Goal: Task Accomplishment & Management: Complete application form

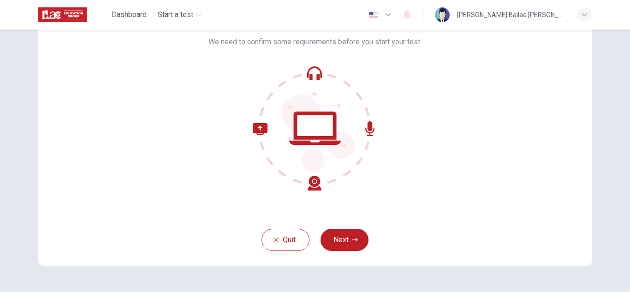
scroll to position [65, 0]
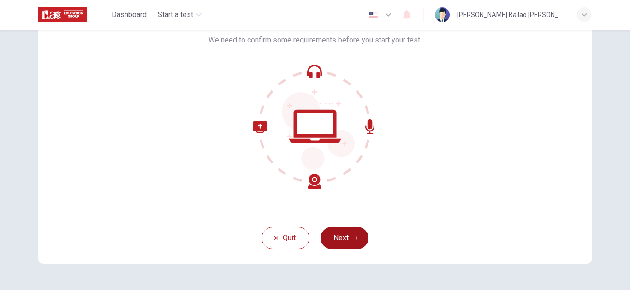
click at [344, 236] on button "Next" at bounding box center [345, 238] width 48 height 22
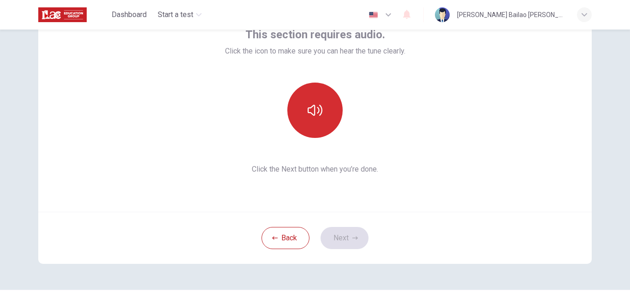
click at [316, 124] on button "button" at bounding box center [314, 110] width 55 height 55
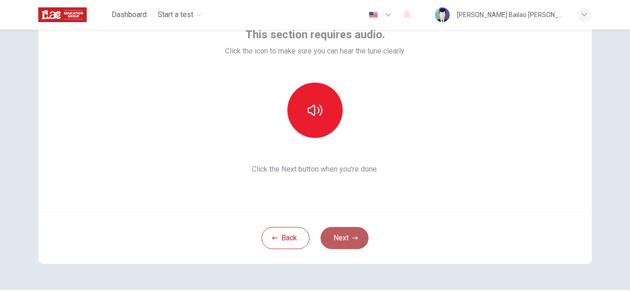
click at [348, 232] on button "Next" at bounding box center [345, 238] width 48 height 22
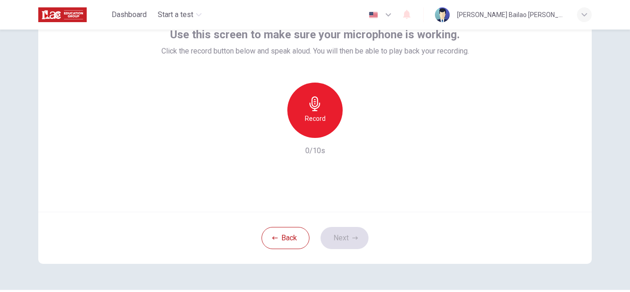
click at [308, 124] on div "Record" at bounding box center [314, 110] width 55 height 55
click at [270, 132] on icon "button" at bounding box center [273, 131] width 6 height 6
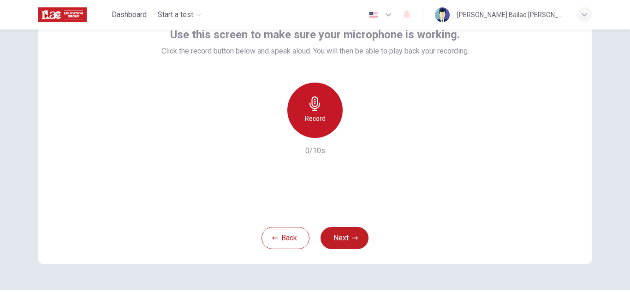
click at [307, 117] on h6 "Record" at bounding box center [315, 118] width 21 height 11
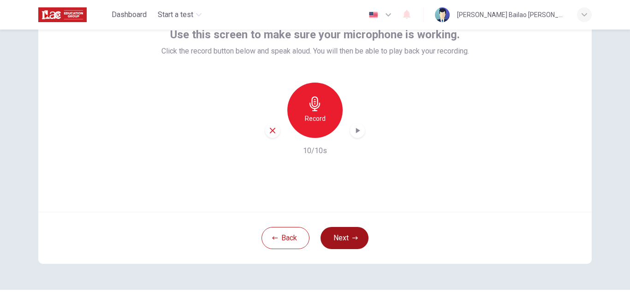
click at [340, 237] on button "Next" at bounding box center [345, 238] width 48 height 22
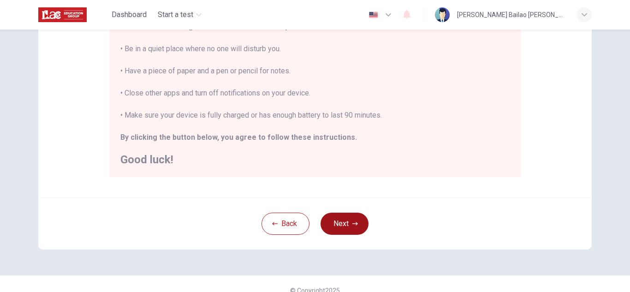
scroll to position [221, 0]
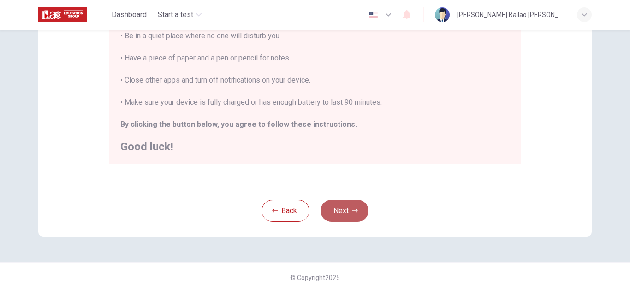
click at [346, 215] on button "Next" at bounding box center [345, 211] width 48 height 22
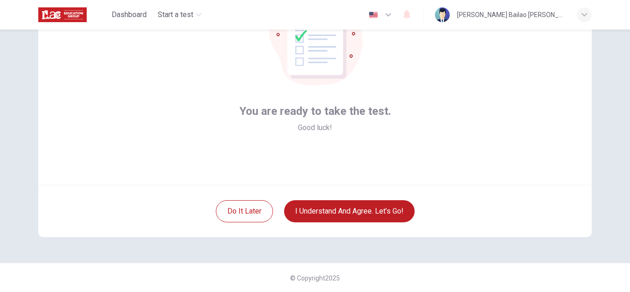
scroll to position [92, 0]
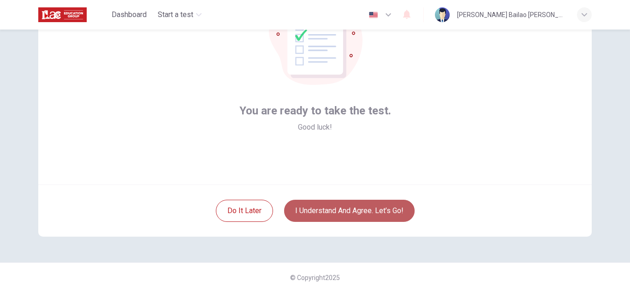
click at [336, 207] on button "I understand and agree. Let’s go!" at bounding box center [349, 211] width 131 height 22
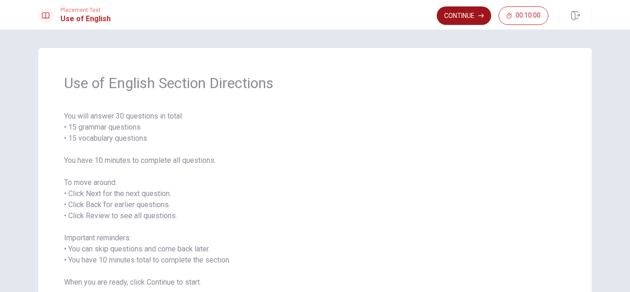
click at [464, 19] on button "Continue" at bounding box center [464, 15] width 54 height 18
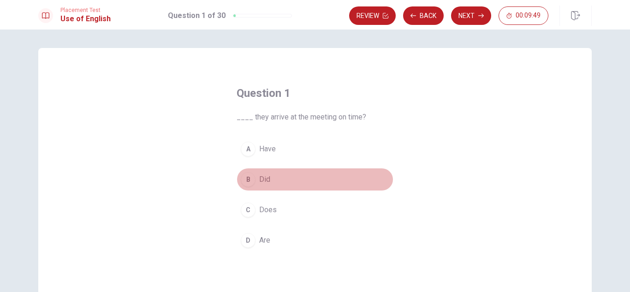
click at [247, 180] on div "B" at bounding box center [248, 179] width 15 height 15
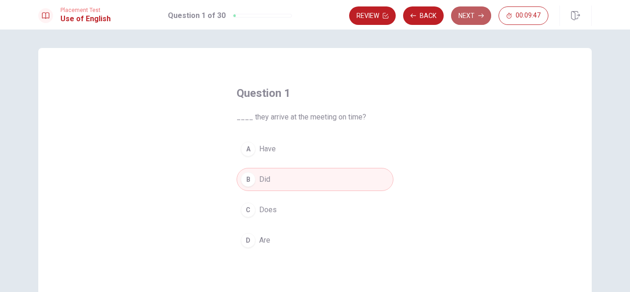
click at [469, 19] on button "Next" at bounding box center [471, 15] width 40 height 18
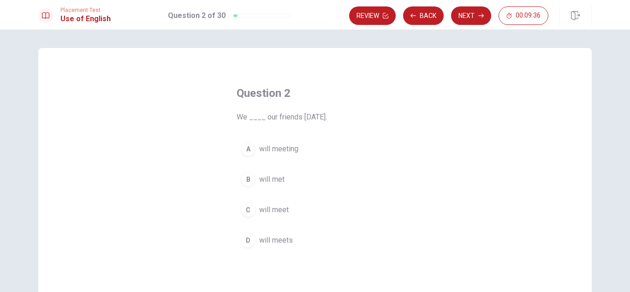
click at [260, 206] on span "will meet" at bounding box center [274, 209] width 30 height 11
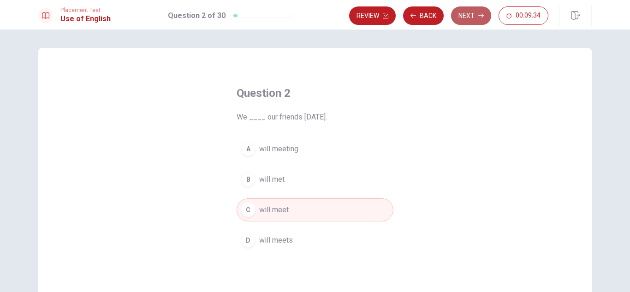
click at [468, 19] on button "Next" at bounding box center [471, 15] width 40 height 18
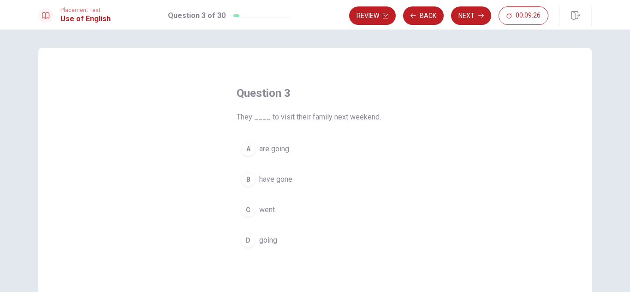
click at [284, 149] on span "are going" at bounding box center [274, 148] width 30 height 11
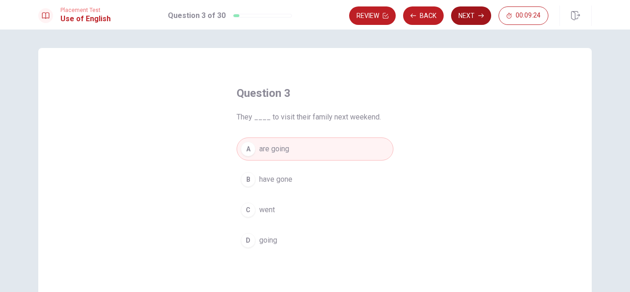
click at [476, 11] on button "Next" at bounding box center [471, 15] width 40 height 18
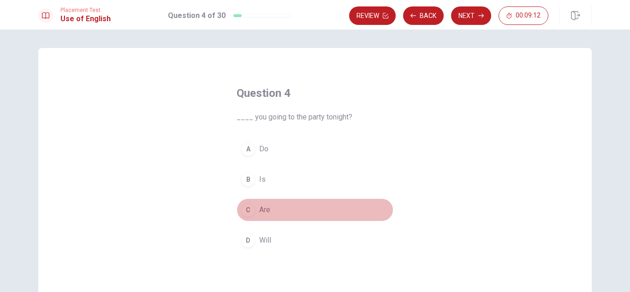
click at [254, 206] on button "C Are" at bounding box center [315, 209] width 157 height 23
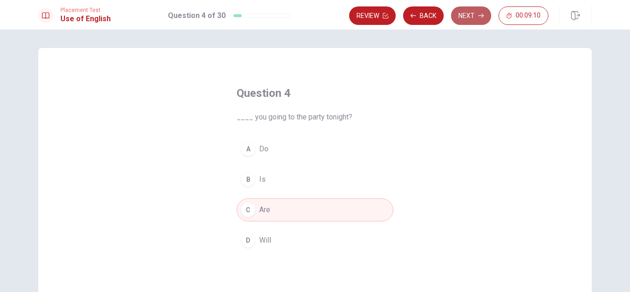
click at [466, 20] on button "Next" at bounding box center [471, 15] width 40 height 18
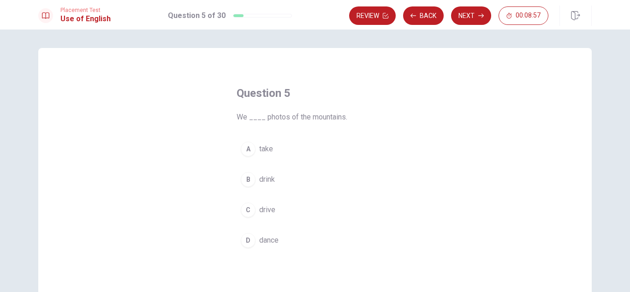
click at [265, 149] on span "take" at bounding box center [266, 148] width 14 height 11
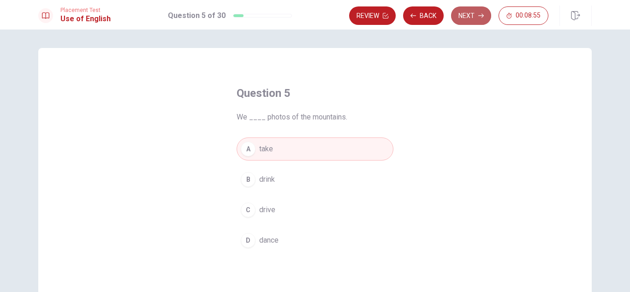
click at [459, 19] on button "Next" at bounding box center [471, 15] width 40 height 18
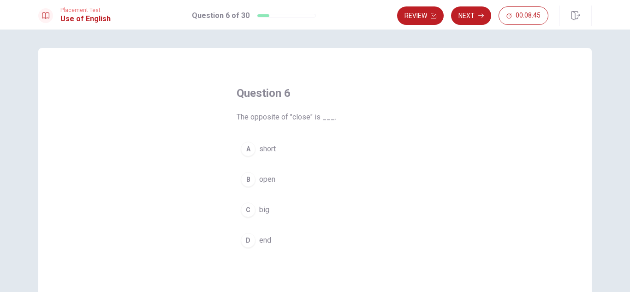
click at [261, 180] on span "open" at bounding box center [267, 179] width 16 height 11
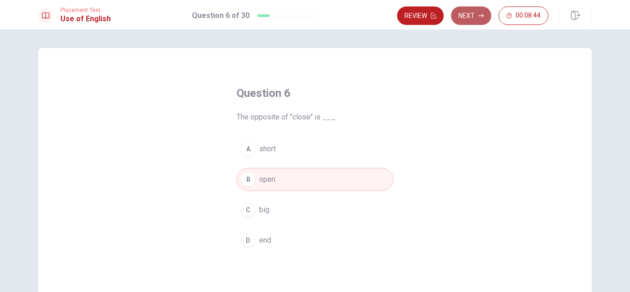
click at [472, 22] on button "Next" at bounding box center [471, 15] width 40 height 18
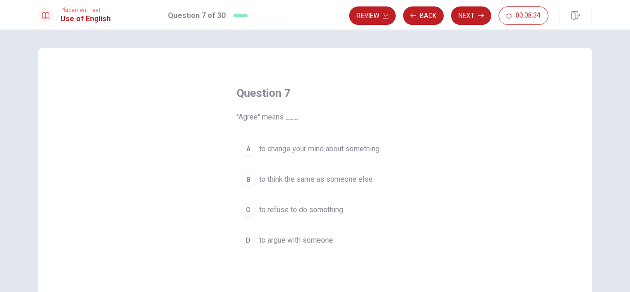
click at [313, 178] on span "to think the same as someone else" at bounding box center [315, 179] width 113 height 11
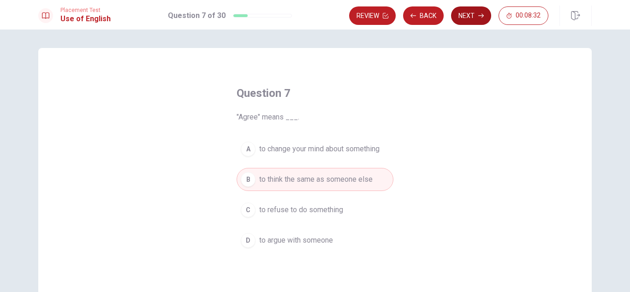
click at [466, 18] on button "Next" at bounding box center [471, 15] width 40 height 18
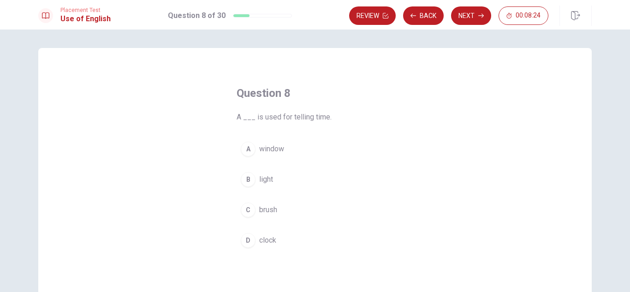
click at [246, 239] on div "D" at bounding box center [248, 240] width 15 height 15
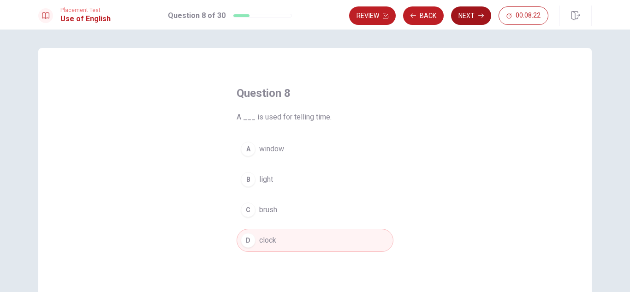
click at [473, 12] on button "Next" at bounding box center [471, 15] width 40 height 18
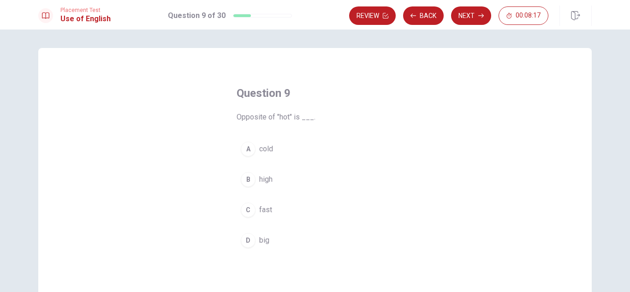
click at [263, 149] on span "cold" at bounding box center [266, 148] width 14 height 11
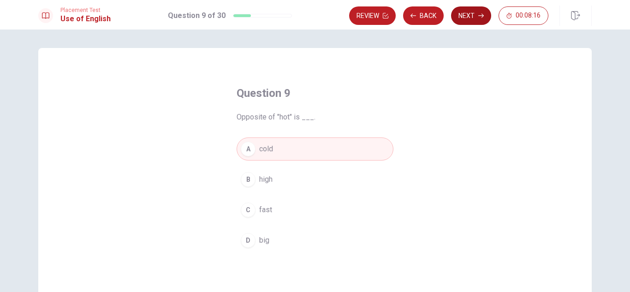
click at [480, 19] on button "Next" at bounding box center [471, 15] width 40 height 18
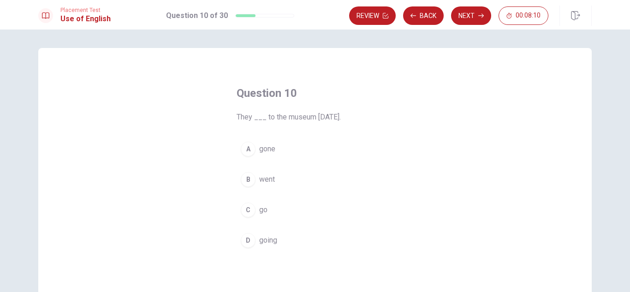
click at [268, 175] on span "went" at bounding box center [267, 179] width 16 height 11
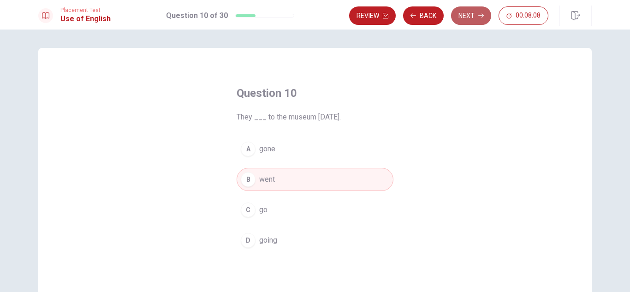
click at [462, 15] on button "Next" at bounding box center [471, 15] width 40 height 18
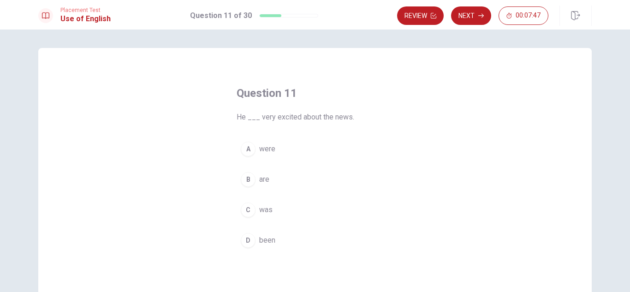
click at [251, 179] on div "B" at bounding box center [248, 179] width 15 height 15
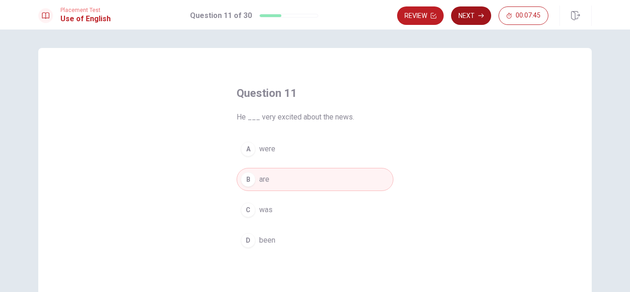
click at [467, 21] on button "Next" at bounding box center [471, 15] width 40 height 18
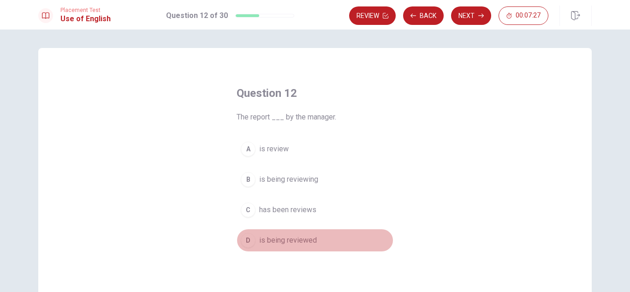
click at [259, 238] on span "is being reviewed" at bounding box center [288, 240] width 58 height 11
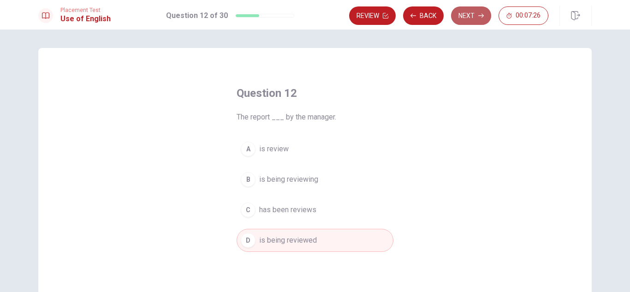
click at [461, 10] on button "Next" at bounding box center [471, 15] width 40 height 18
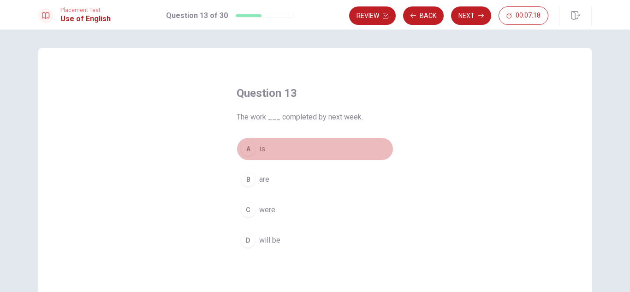
click at [247, 149] on div "A" at bounding box center [248, 149] width 15 height 15
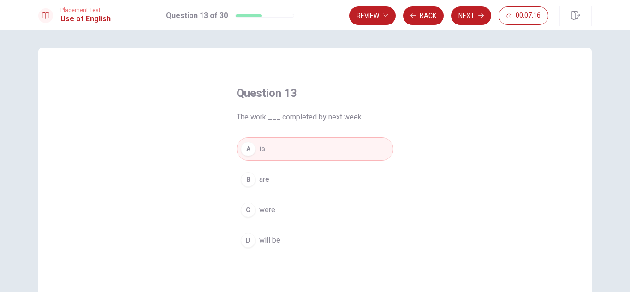
click at [264, 239] on span "will be" at bounding box center [269, 240] width 21 height 11
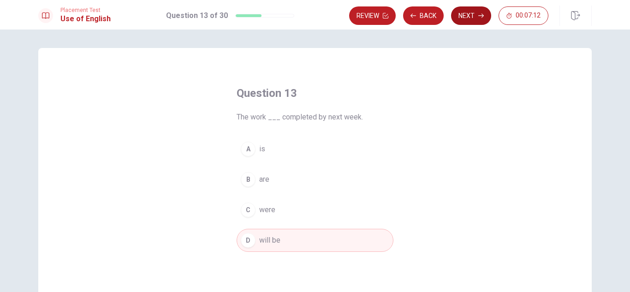
click at [476, 20] on button "Next" at bounding box center [471, 15] width 40 height 18
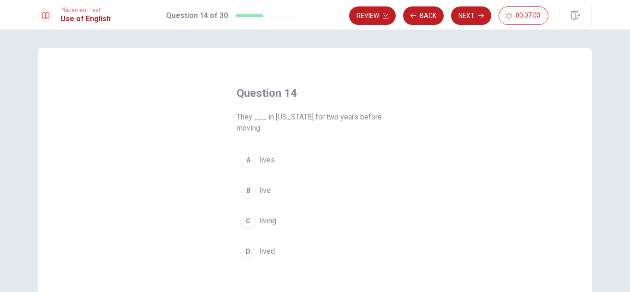
click at [256, 191] on button "B live" at bounding box center [315, 190] width 157 height 23
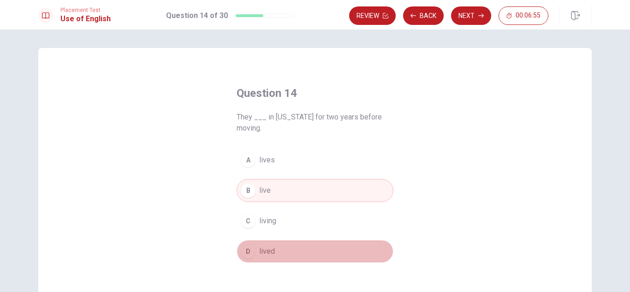
click at [264, 249] on span "lived" at bounding box center [267, 251] width 16 height 11
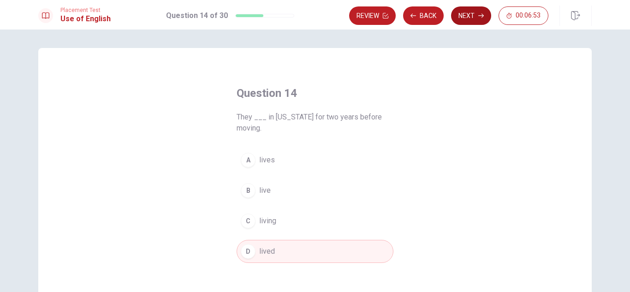
click at [465, 12] on button "Next" at bounding box center [471, 15] width 40 height 18
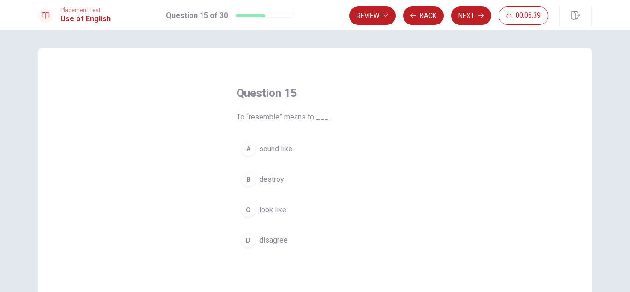
click at [286, 151] on span "sound like" at bounding box center [275, 148] width 33 height 11
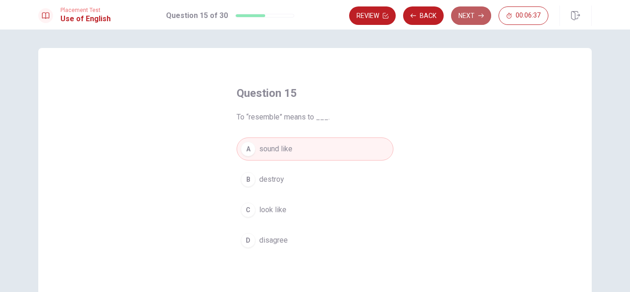
click at [473, 23] on button "Next" at bounding box center [471, 15] width 40 height 18
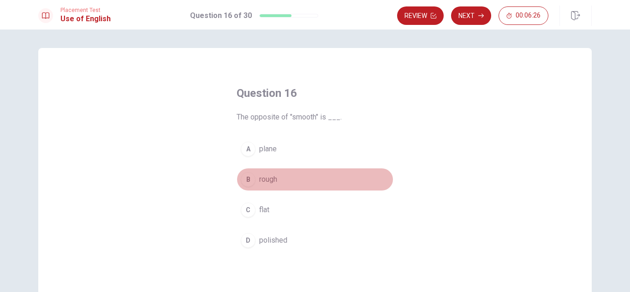
click at [278, 179] on button "B rough" at bounding box center [315, 179] width 157 height 23
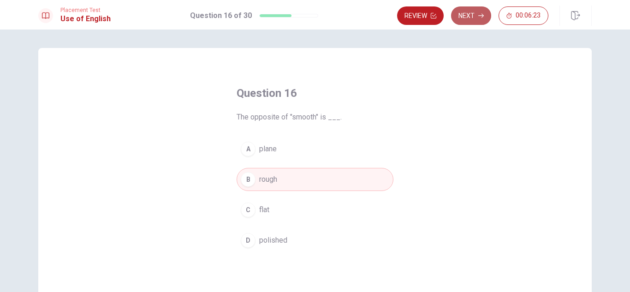
click at [479, 20] on button "Next" at bounding box center [471, 15] width 40 height 18
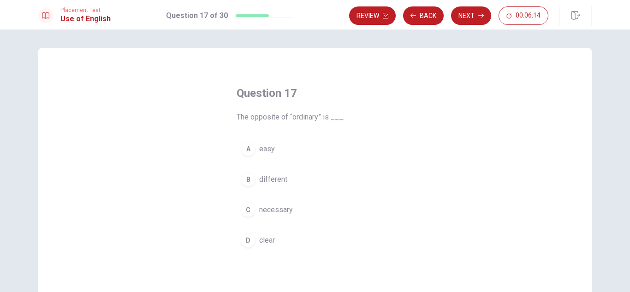
click at [269, 178] on span "different" at bounding box center [273, 179] width 28 height 11
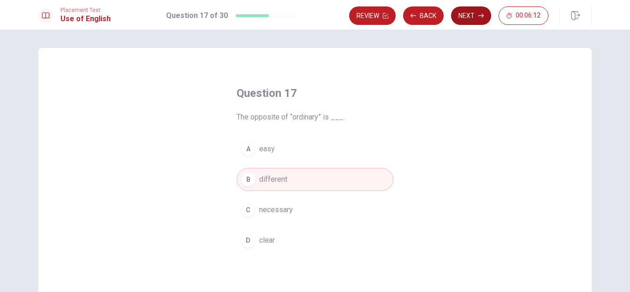
click at [474, 18] on button "Next" at bounding box center [471, 15] width 40 height 18
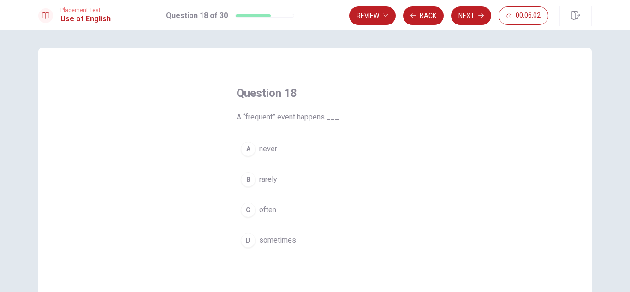
click at [267, 210] on span "often" at bounding box center [267, 209] width 17 height 11
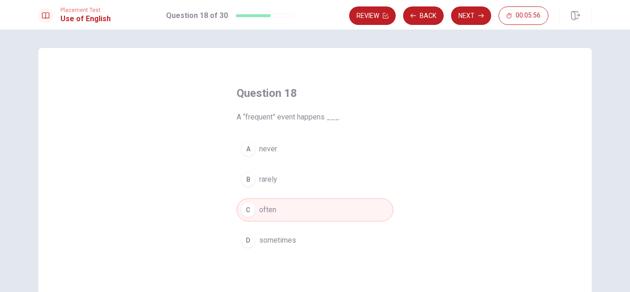
click at [287, 244] on span "sometimes" at bounding box center [277, 240] width 37 height 11
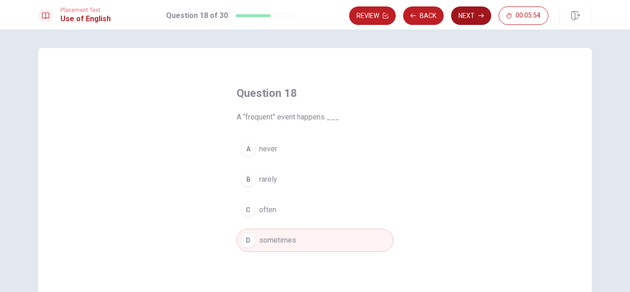
click at [469, 19] on button "Next" at bounding box center [471, 15] width 40 height 18
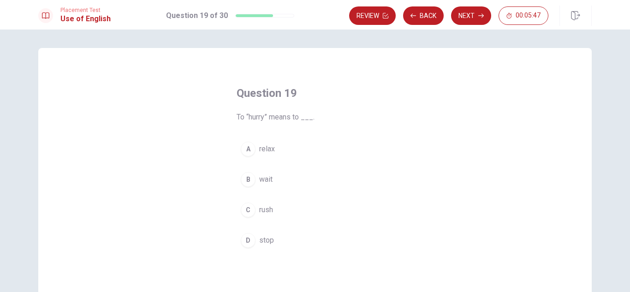
click at [258, 202] on button "C rush" at bounding box center [315, 209] width 157 height 23
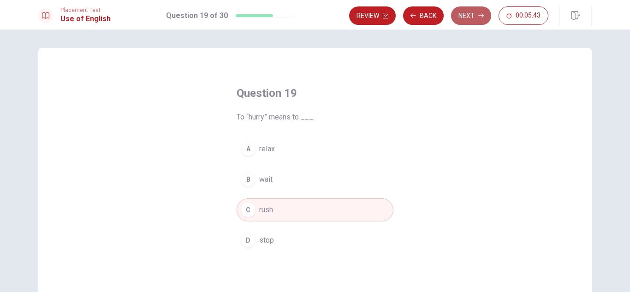
click at [469, 14] on button "Next" at bounding box center [471, 15] width 40 height 18
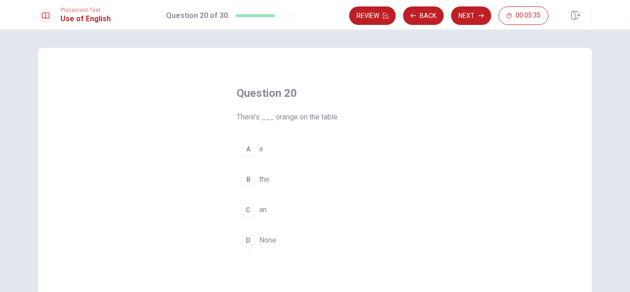
click at [259, 144] on span "a" at bounding box center [261, 148] width 4 height 11
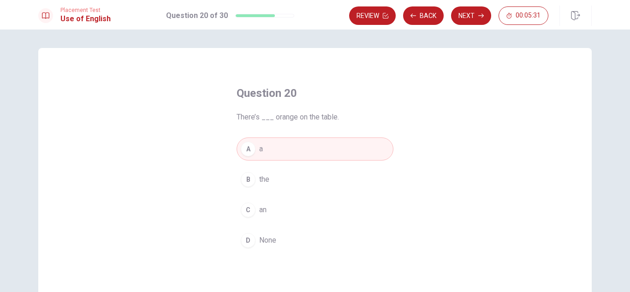
click at [259, 208] on span "an" at bounding box center [262, 209] width 7 height 11
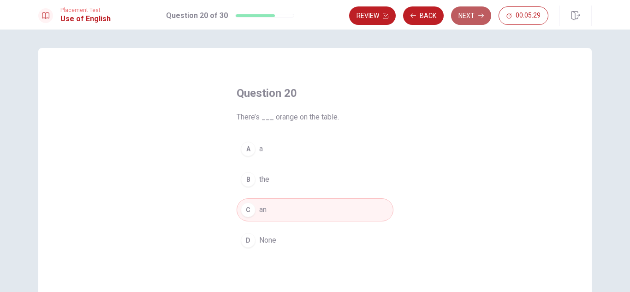
click at [471, 22] on button "Next" at bounding box center [471, 15] width 40 height 18
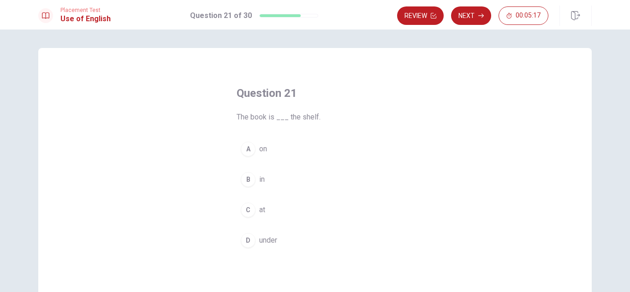
click at [260, 204] on button "C at" at bounding box center [315, 209] width 157 height 23
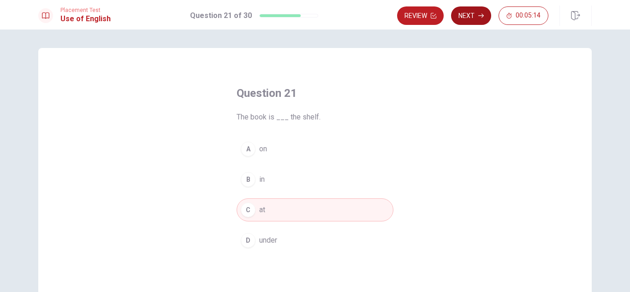
click at [469, 22] on button "Next" at bounding box center [471, 15] width 40 height 18
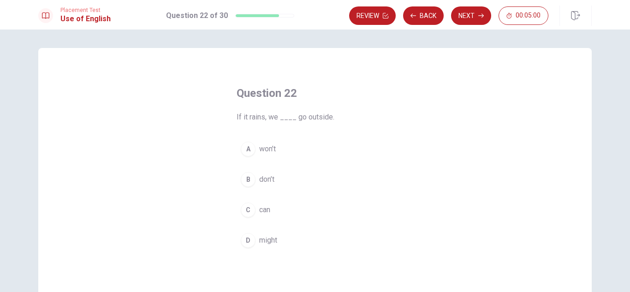
click at [275, 176] on button "B don’t" at bounding box center [315, 179] width 157 height 23
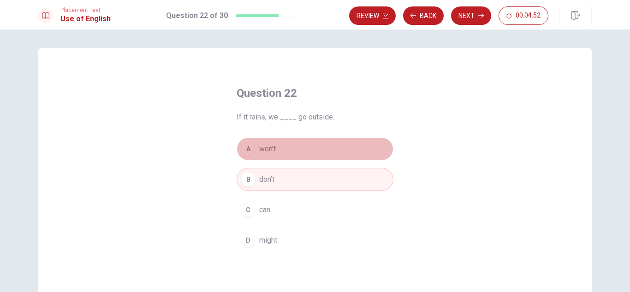
click at [292, 150] on button "A won’t" at bounding box center [315, 148] width 157 height 23
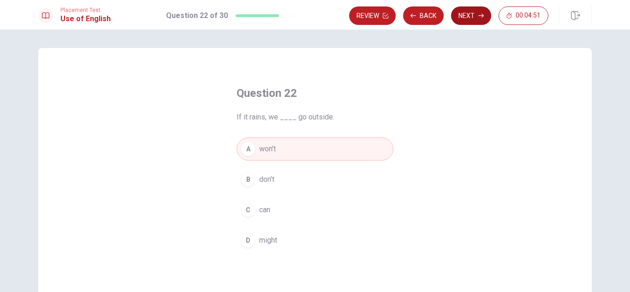
click at [471, 18] on button "Next" at bounding box center [471, 15] width 40 height 18
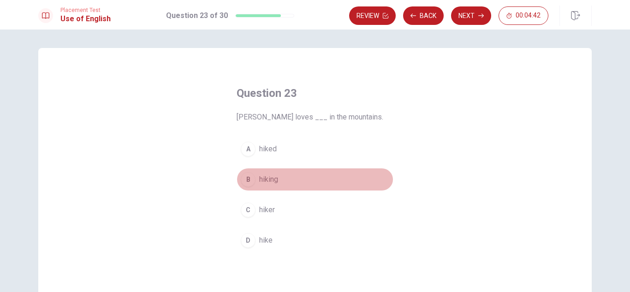
click at [280, 181] on button "B hiking" at bounding box center [315, 179] width 157 height 23
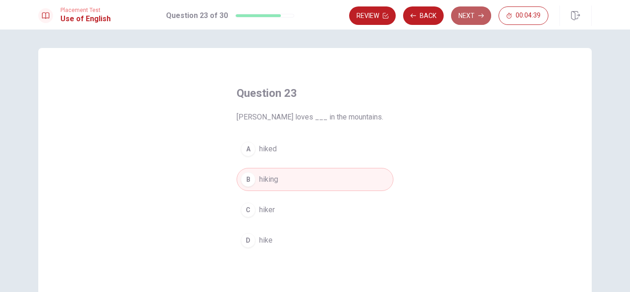
click at [468, 19] on button "Next" at bounding box center [471, 15] width 40 height 18
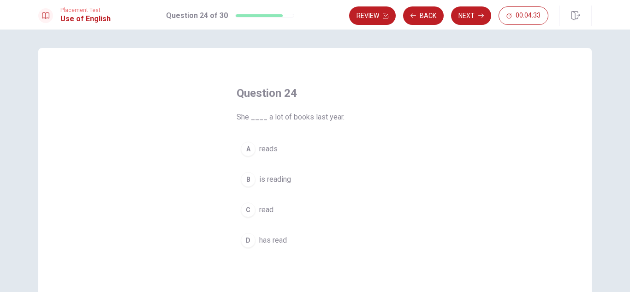
click at [267, 210] on span "read" at bounding box center [266, 209] width 14 height 11
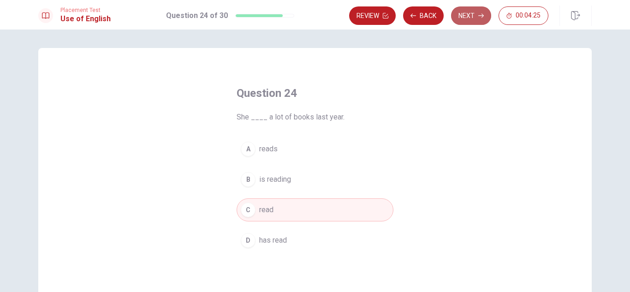
click at [471, 19] on button "Next" at bounding box center [471, 15] width 40 height 18
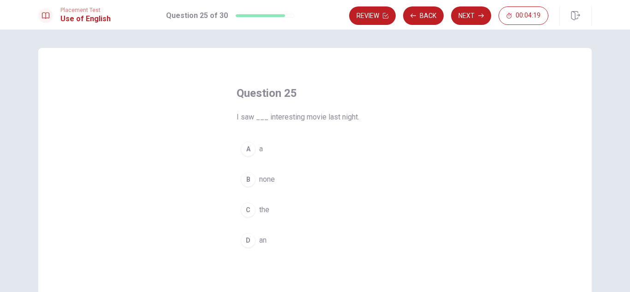
click at [265, 240] on button "D an" at bounding box center [315, 240] width 157 height 23
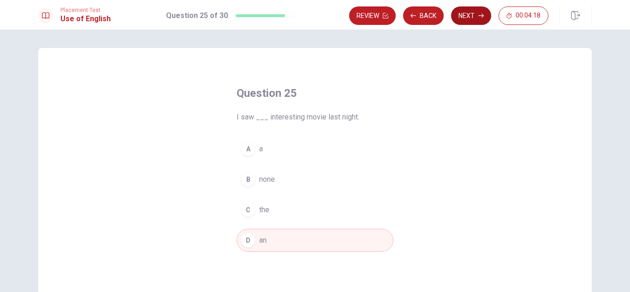
click at [477, 12] on button "Next" at bounding box center [471, 15] width 40 height 18
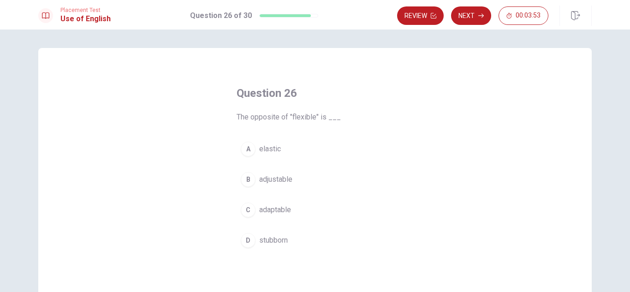
click at [275, 239] on span "stubborn" at bounding box center [273, 240] width 29 height 11
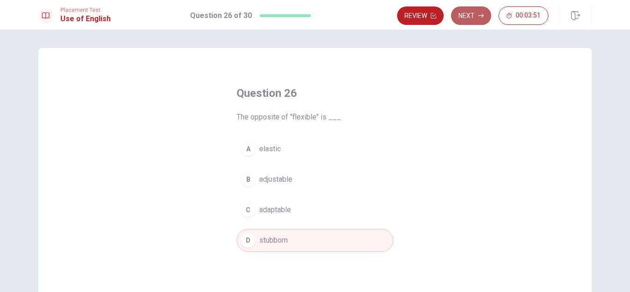
click at [468, 19] on button "Next" at bounding box center [471, 15] width 40 height 18
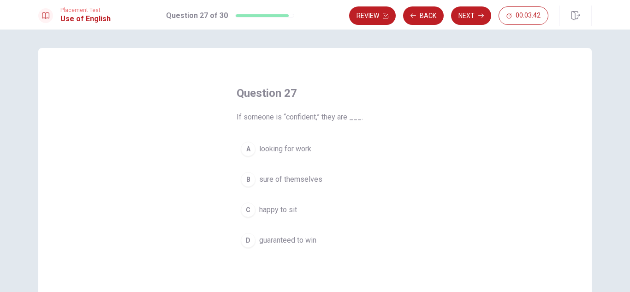
click at [302, 173] on button "B sure of themselves" at bounding box center [315, 179] width 157 height 23
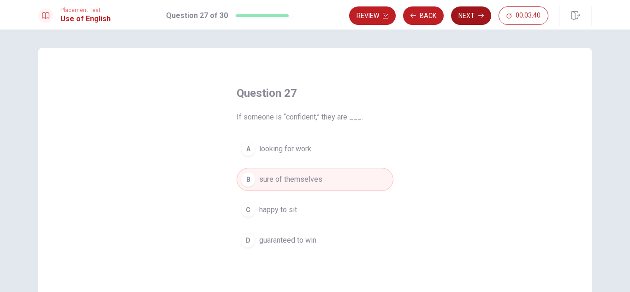
click at [469, 20] on button "Next" at bounding box center [471, 15] width 40 height 18
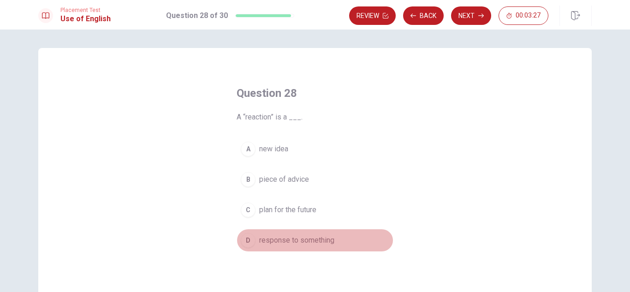
click at [302, 233] on button "D response to something" at bounding box center [315, 240] width 157 height 23
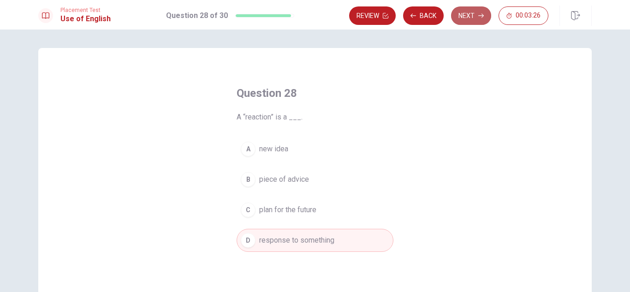
click at [465, 22] on button "Next" at bounding box center [471, 15] width 40 height 18
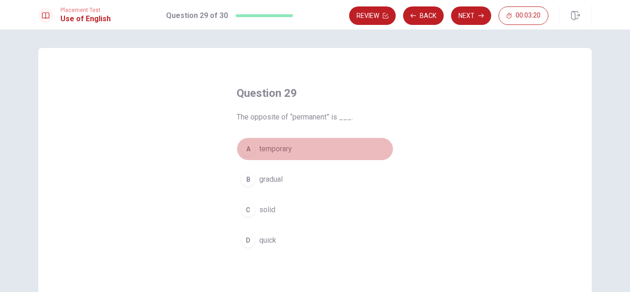
click at [286, 146] on span "temporary" at bounding box center [275, 148] width 33 height 11
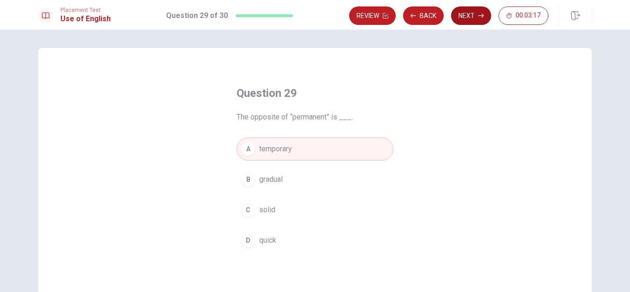
click at [472, 16] on button "Next" at bounding box center [471, 15] width 40 height 18
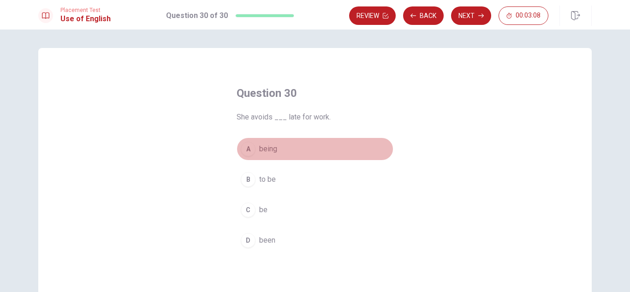
click at [262, 147] on span "being" at bounding box center [268, 148] width 18 height 11
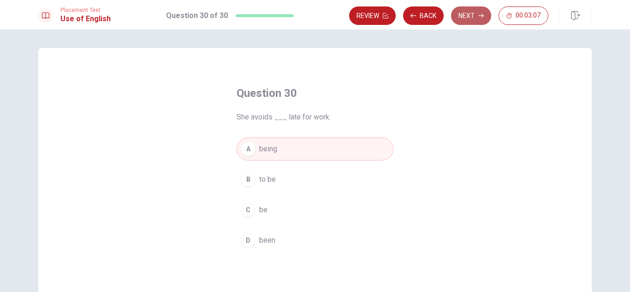
click at [473, 20] on button "Next" at bounding box center [471, 15] width 40 height 18
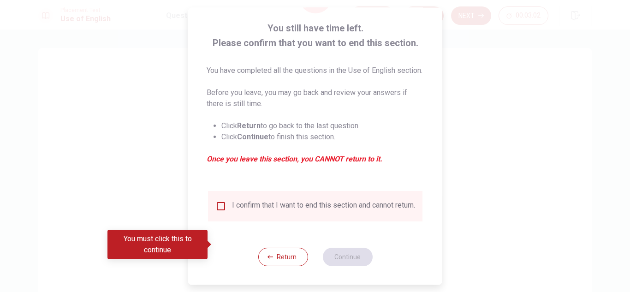
scroll to position [63, 0]
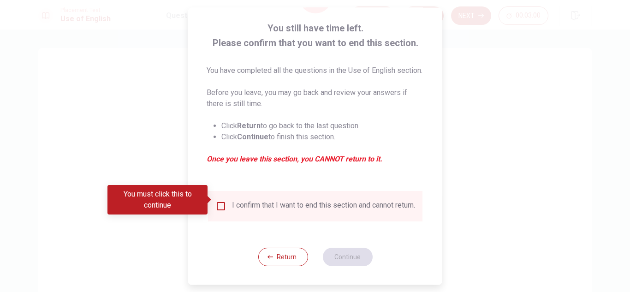
click at [222, 201] on input "You must click this to continue" at bounding box center [220, 206] width 11 height 11
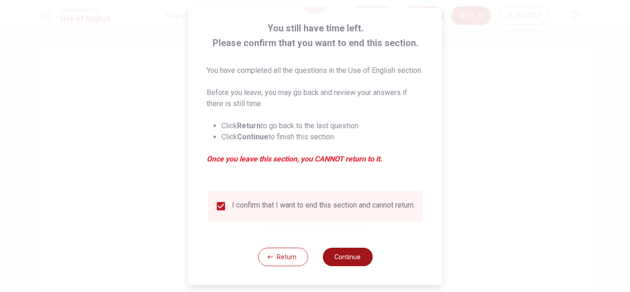
click at [340, 256] on button "Continue" at bounding box center [347, 257] width 50 height 18
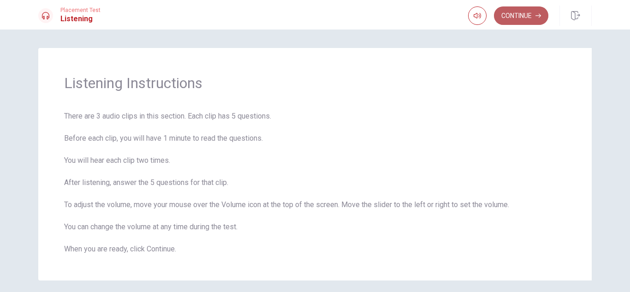
click at [535, 14] on button "Continue" at bounding box center [521, 15] width 54 height 18
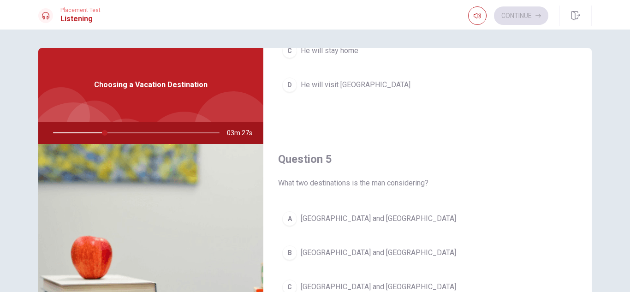
scroll to position [860, 0]
click at [324, 254] on span "[GEOGRAPHIC_DATA] and [GEOGRAPHIC_DATA]" at bounding box center [378, 251] width 155 height 11
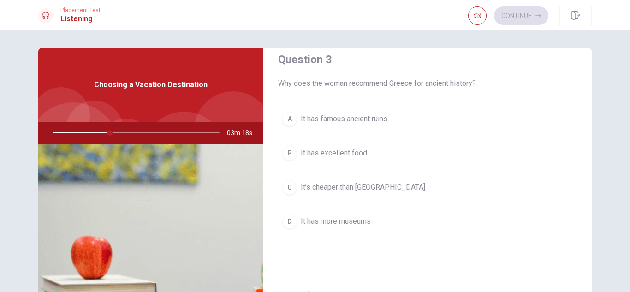
scroll to position [481, 0]
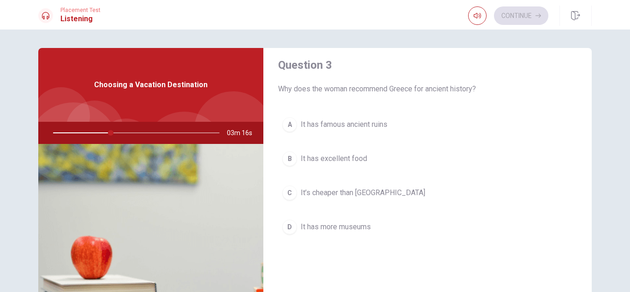
click at [375, 121] on span "It has famous ancient ruins" at bounding box center [344, 124] width 87 height 11
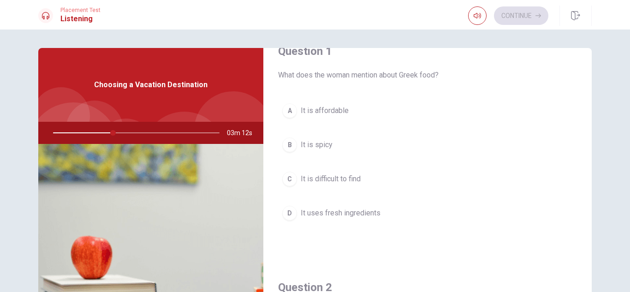
scroll to position [15, 0]
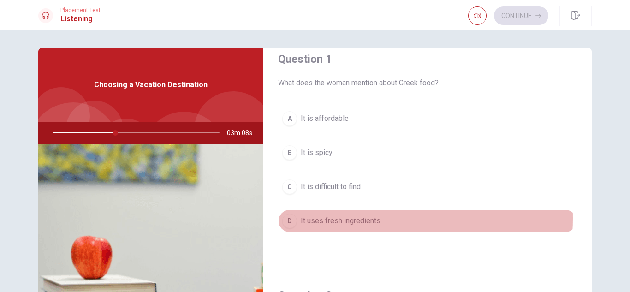
click at [333, 218] on span "It uses fresh ingredients" at bounding box center [341, 220] width 80 height 11
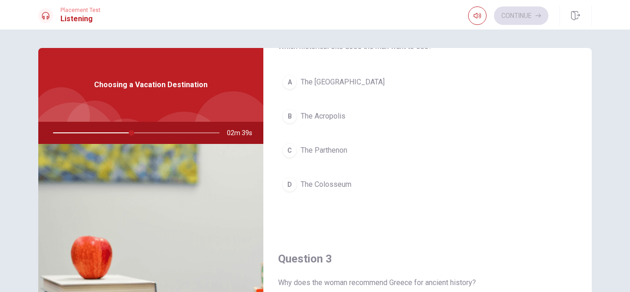
scroll to position [273, 0]
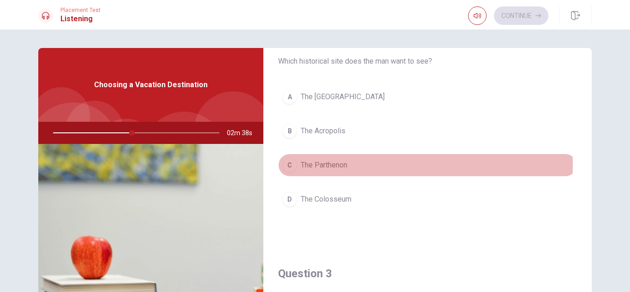
click at [339, 164] on span "The Parthenon" at bounding box center [324, 165] width 47 height 11
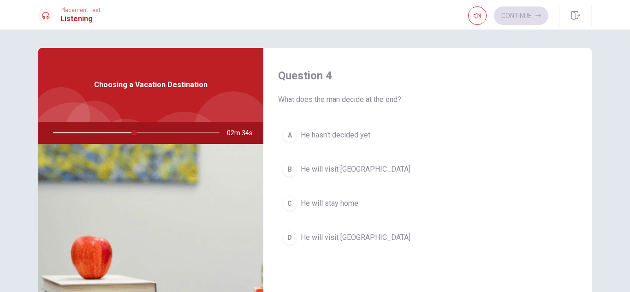
scroll to position [712, 0]
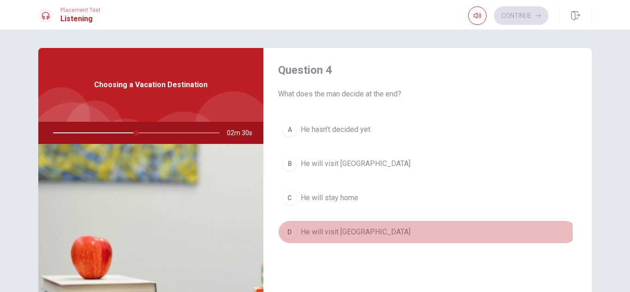
click at [325, 235] on span "He will visit [GEOGRAPHIC_DATA]" at bounding box center [356, 231] width 110 height 11
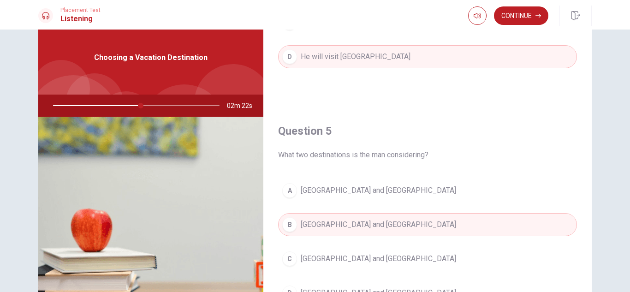
scroll to position [0, 0]
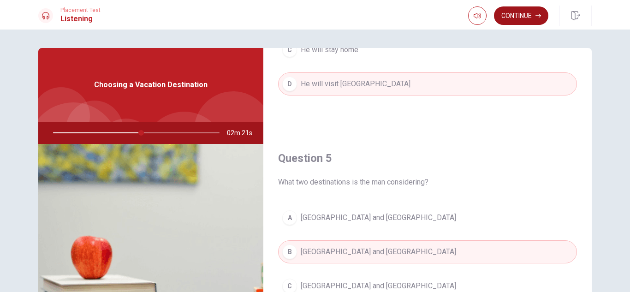
click at [507, 19] on button "Continue" at bounding box center [521, 15] width 54 height 18
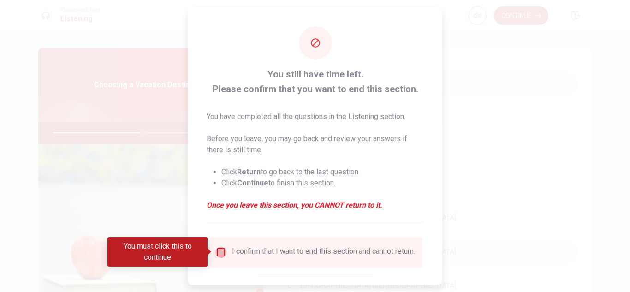
click at [220, 250] on input "You must click this to continue" at bounding box center [220, 251] width 11 height 11
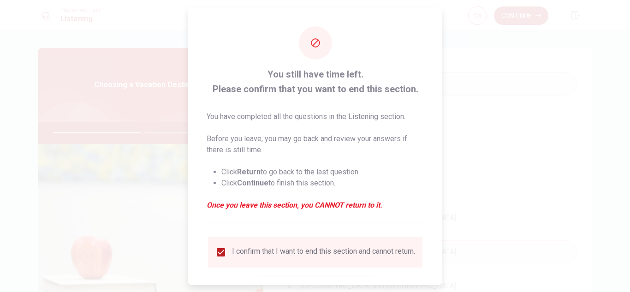
scroll to position [52, 0]
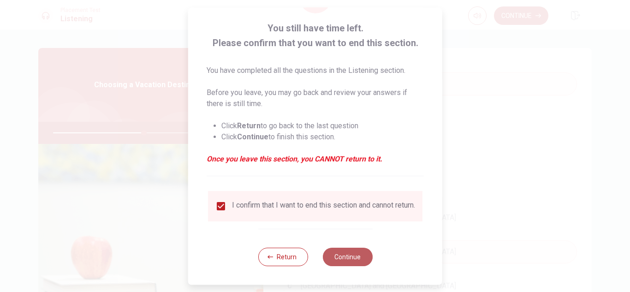
click at [338, 256] on button "Continue" at bounding box center [347, 257] width 50 height 18
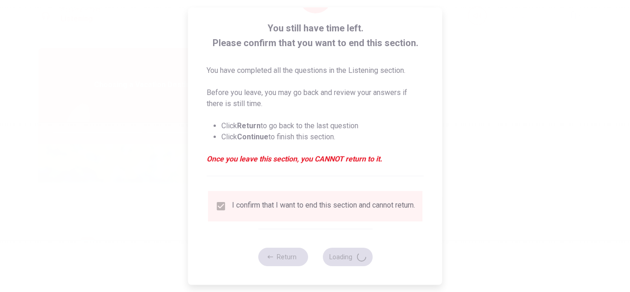
type input "55"
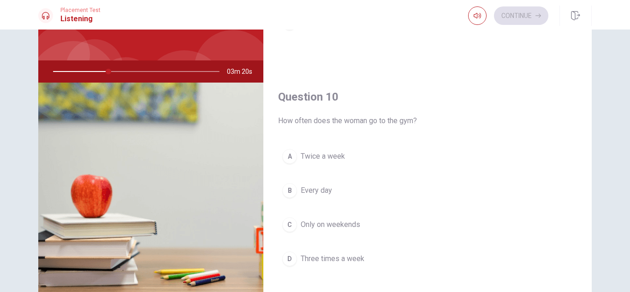
scroll to position [71, 0]
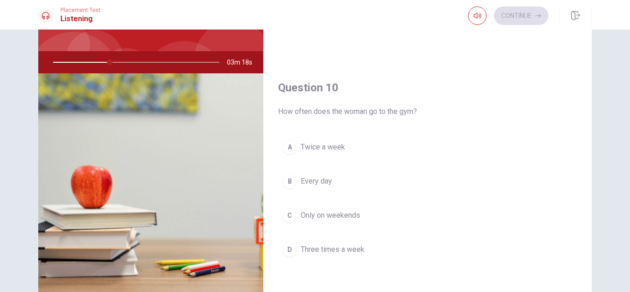
click at [319, 251] on span "Three times a week" at bounding box center [333, 249] width 64 height 11
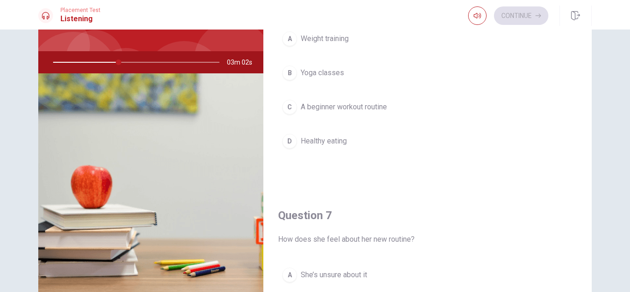
scroll to position [0, 0]
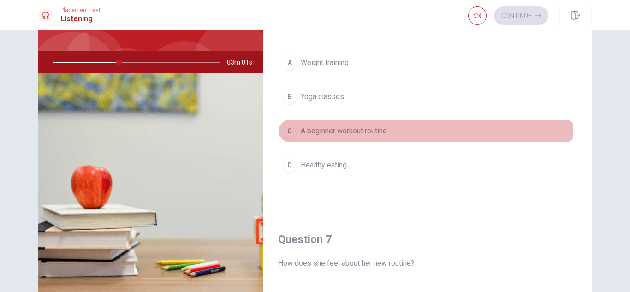
click at [314, 131] on span "A beginner workout routine" at bounding box center [344, 130] width 86 height 11
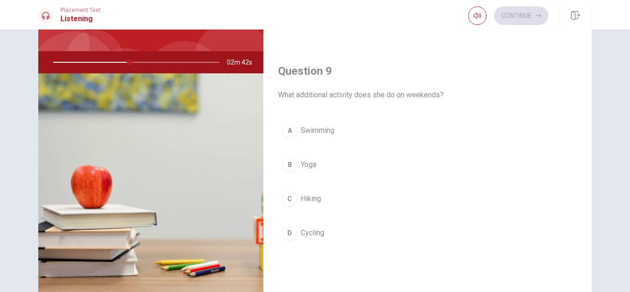
scroll to position [641, 0]
click at [302, 167] on span "Yoga" at bounding box center [309, 164] width 16 height 11
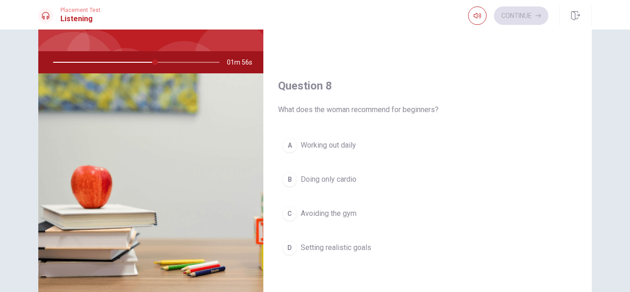
scroll to position [414, 0]
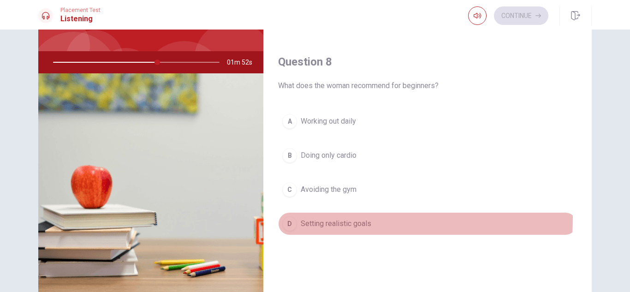
click at [300, 218] on button "D Setting realistic goals" at bounding box center [427, 223] width 299 height 23
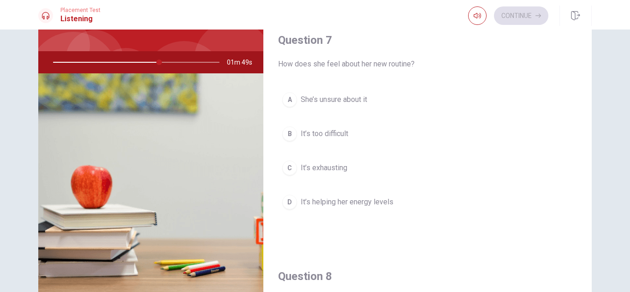
scroll to position [157, 0]
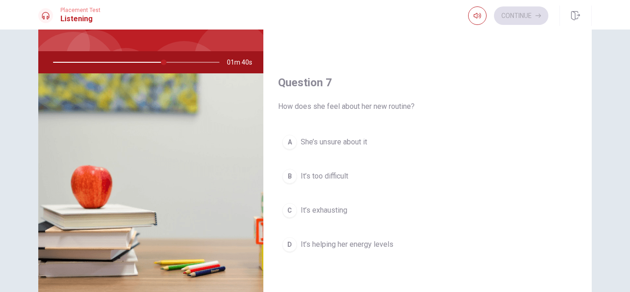
click at [323, 241] on span "It’s helping her energy levels" at bounding box center [347, 244] width 93 height 11
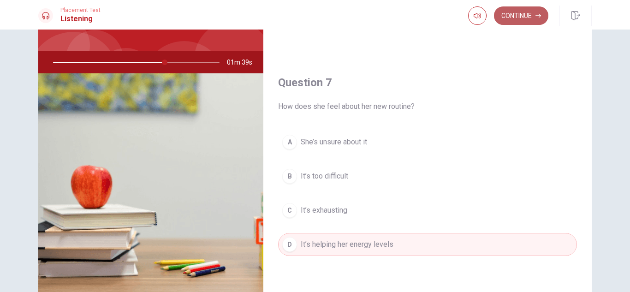
click at [521, 11] on button "Continue" at bounding box center [521, 15] width 54 height 18
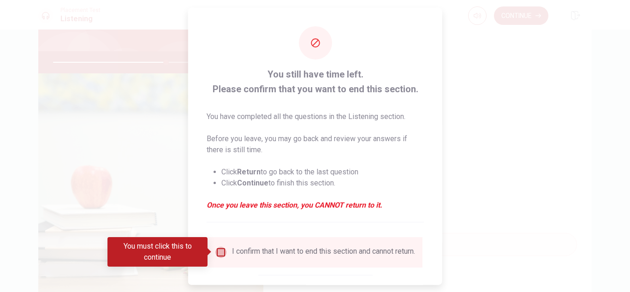
click at [221, 251] on input "You must click this to continue" at bounding box center [220, 251] width 11 height 11
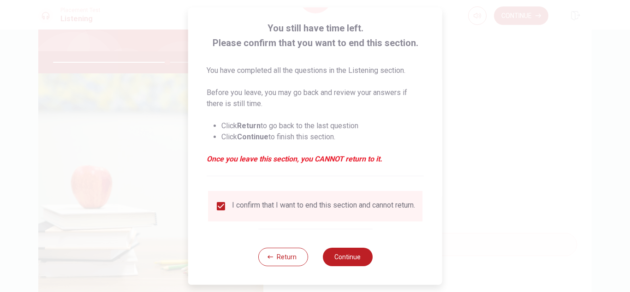
scroll to position [52, 0]
click at [345, 250] on button "Continue" at bounding box center [347, 257] width 50 height 18
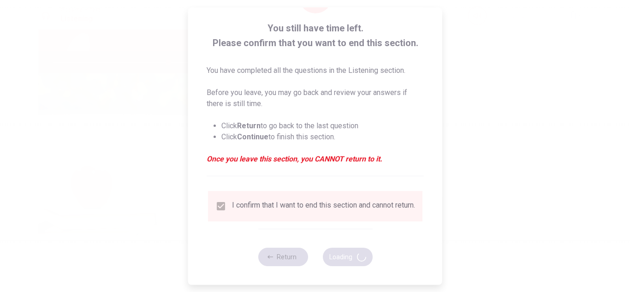
type input "70"
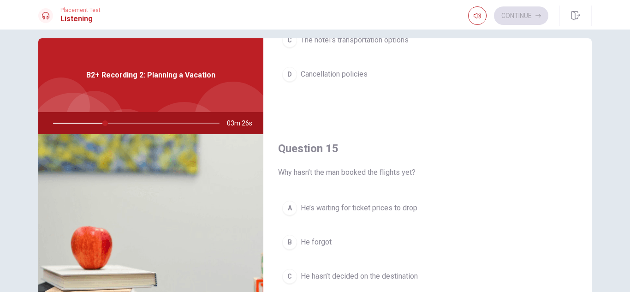
scroll to position [11, 0]
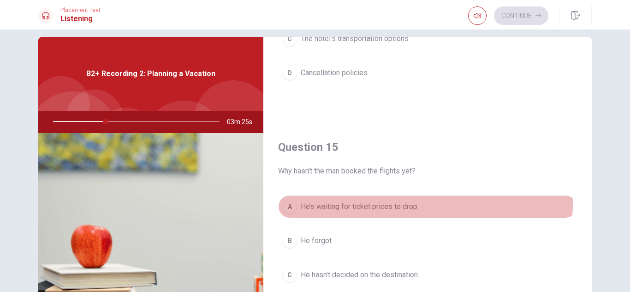
click at [375, 203] on span "He’s waiting for ticket prices to drop" at bounding box center [359, 206] width 117 height 11
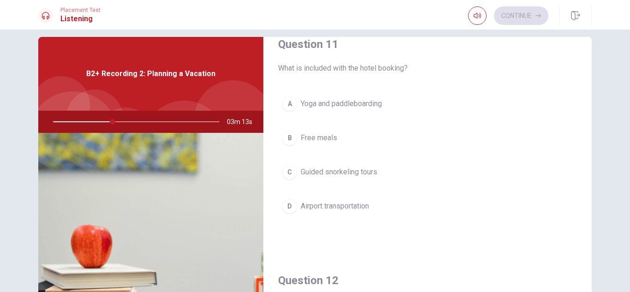
scroll to position [18, 0]
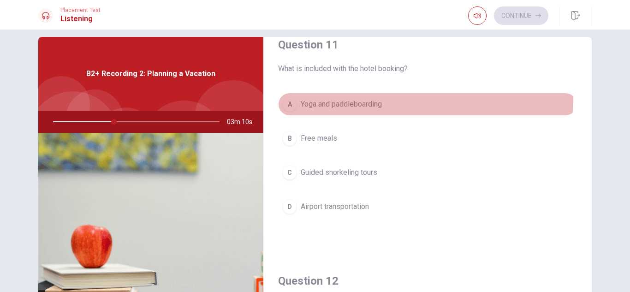
click at [345, 98] on button "A Yoga and paddleboarding" at bounding box center [427, 104] width 299 height 23
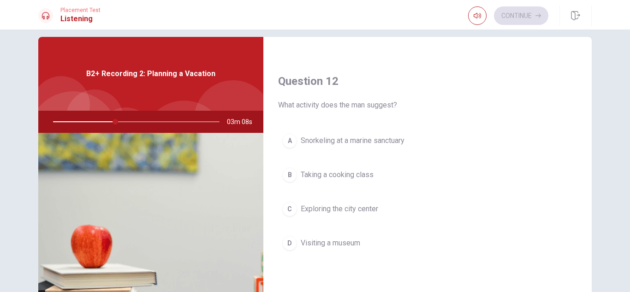
scroll to position [220, 0]
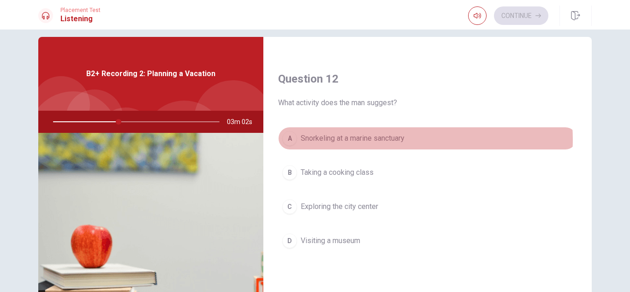
click at [380, 140] on span "Snorkeling at a marine sanctuary" at bounding box center [353, 138] width 104 height 11
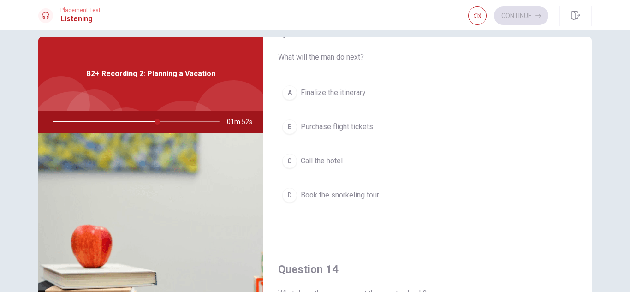
scroll to position [501, 0]
click at [326, 158] on span "Call the hotel" at bounding box center [322, 161] width 42 height 11
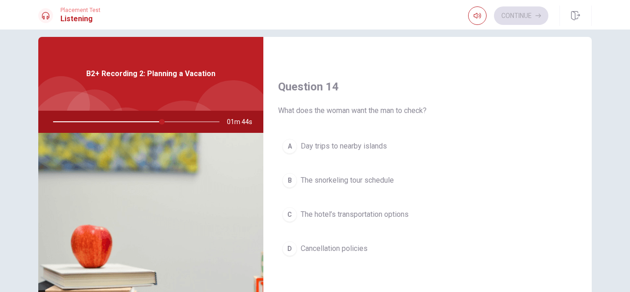
scroll to position [685, 0]
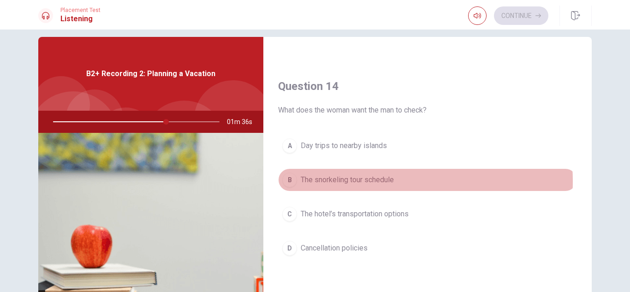
click at [353, 181] on span "The snorkeling tour schedule" at bounding box center [347, 179] width 93 height 11
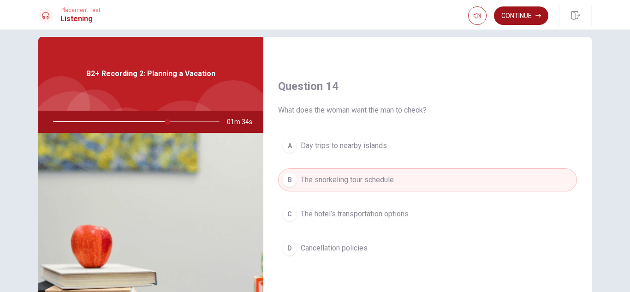
click at [513, 16] on button "Continue" at bounding box center [521, 15] width 54 height 18
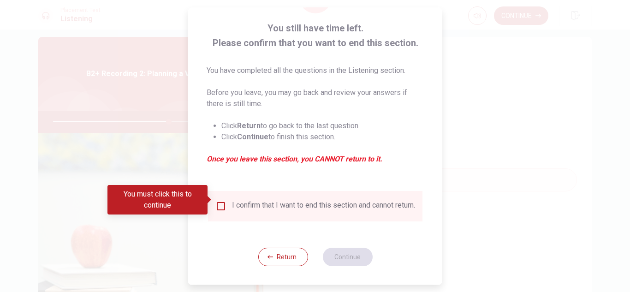
scroll to position [52, 0]
click at [221, 201] on input "You must click this to continue" at bounding box center [220, 206] width 11 height 11
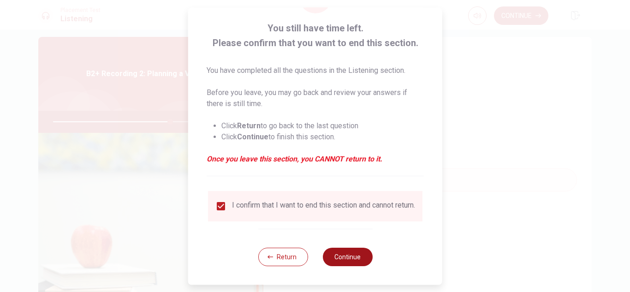
click at [344, 256] on button "Continue" at bounding box center [347, 257] width 50 height 18
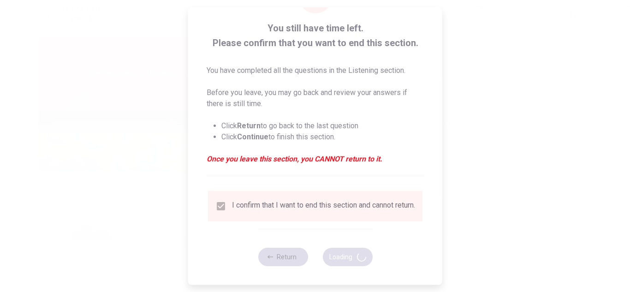
type input "71"
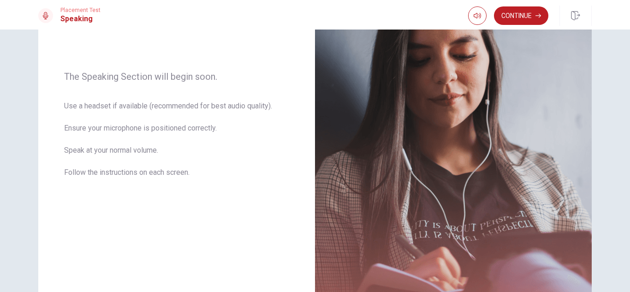
scroll to position [49, 0]
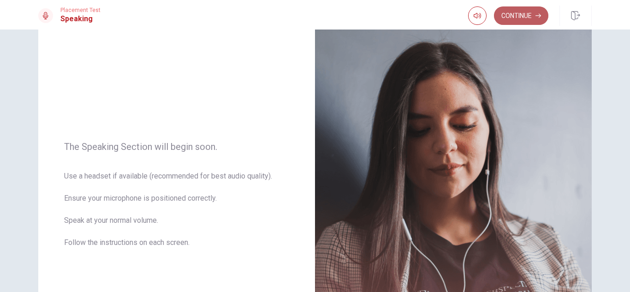
click at [522, 14] on button "Continue" at bounding box center [521, 15] width 54 height 18
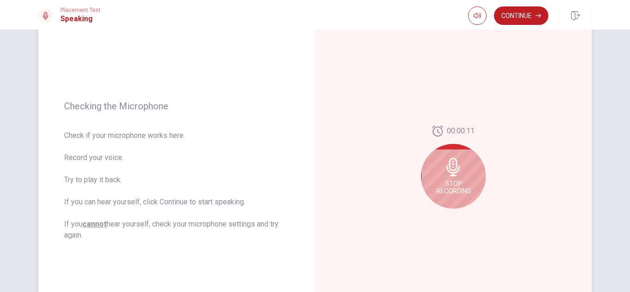
scroll to position [79, 0]
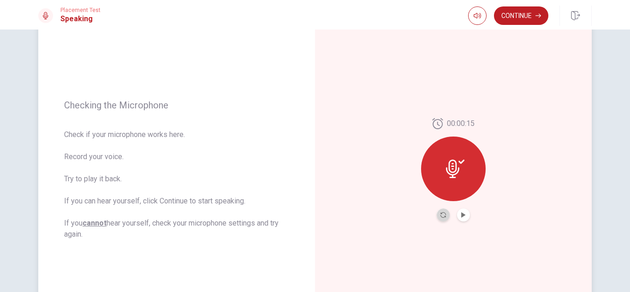
click at [441, 211] on button "Record Again" at bounding box center [443, 215] width 13 height 13
click at [464, 213] on icon "Play Audio" at bounding box center [464, 215] width 6 height 6
click at [515, 16] on button "Continue" at bounding box center [521, 15] width 54 height 18
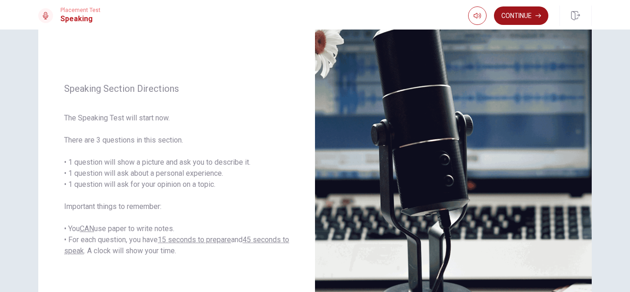
click at [532, 10] on button "Continue" at bounding box center [521, 15] width 54 height 18
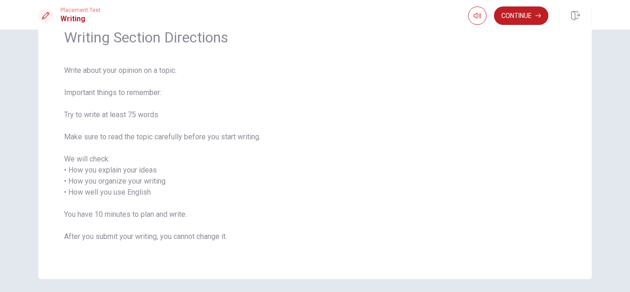
scroll to position [49, 0]
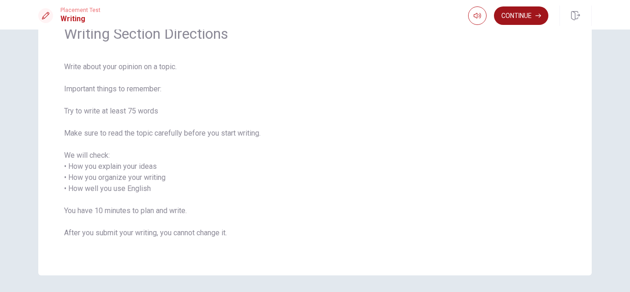
click at [514, 22] on button "Continue" at bounding box center [521, 15] width 54 height 18
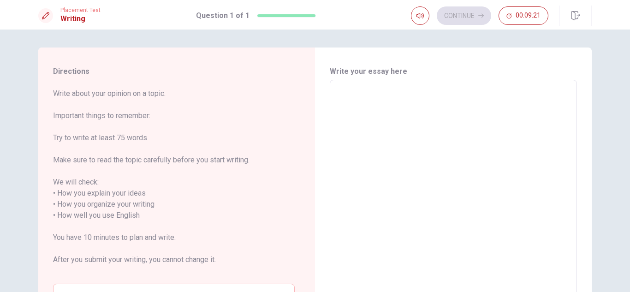
scroll to position [0, 0]
click at [361, 99] on textarea at bounding box center [453, 210] width 234 height 245
type textarea "T"
type textarea "x"
type textarea "Th"
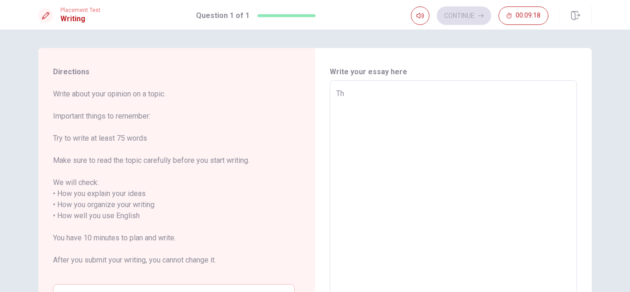
type textarea "x"
type textarea "The"
type textarea "x"
type textarea "The"
type textarea "x"
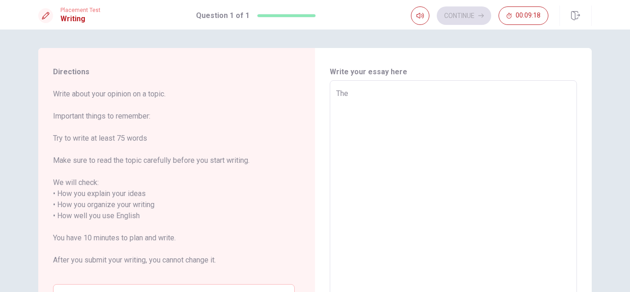
type textarea "The p"
type textarea "x"
type textarea "The pe"
type textarea "x"
type textarea "The per"
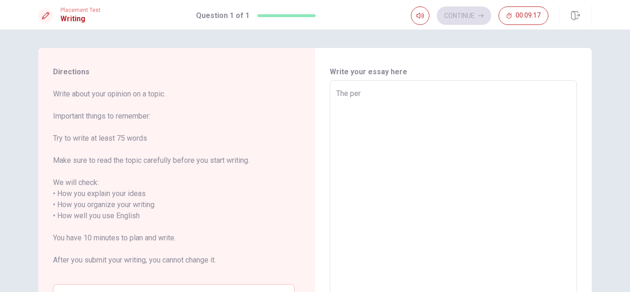
type textarea "x"
type textarea "The pers"
type textarea "x"
type textarea "The perso"
type textarea "x"
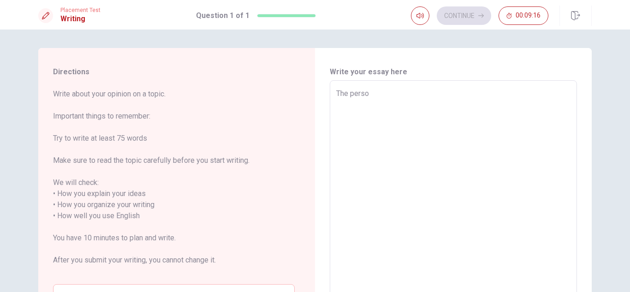
type textarea "The person"
type textarea "x"
type textarea "The persona"
type textarea "x"
type textarea "The personal"
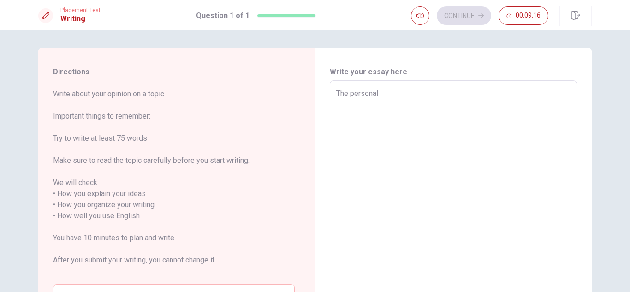
type textarea "x"
type textarea "The personal"
type textarea "x"
type textarea "The personal v"
type textarea "x"
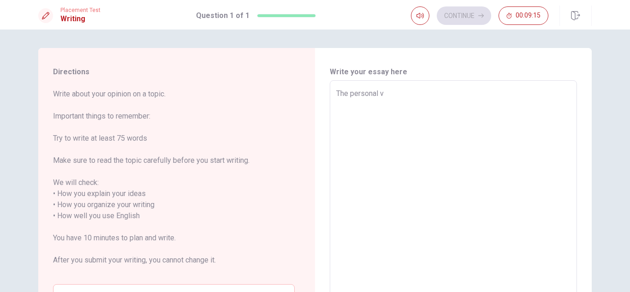
type textarea "The personal va"
type textarea "x"
type textarea "The personal val"
type textarea "x"
type textarea "The personal valu"
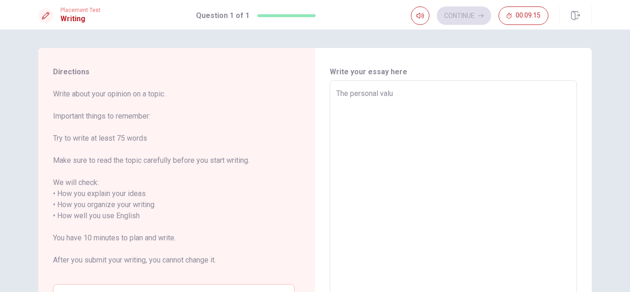
type textarea "x"
type textarea "The personal value"
type textarea "x"
type textarea "The personal value"
type textarea "x"
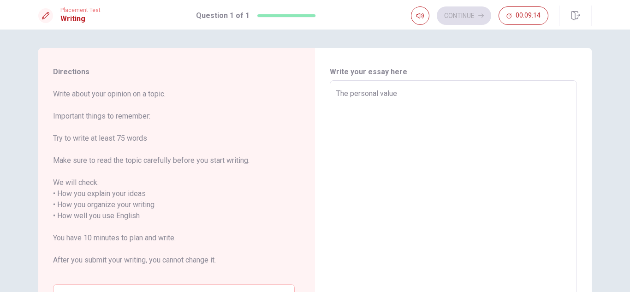
type textarea "The personal value t"
type textarea "x"
type textarea "The personal value th"
type textarea "x"
type textarea "The personal value tha"
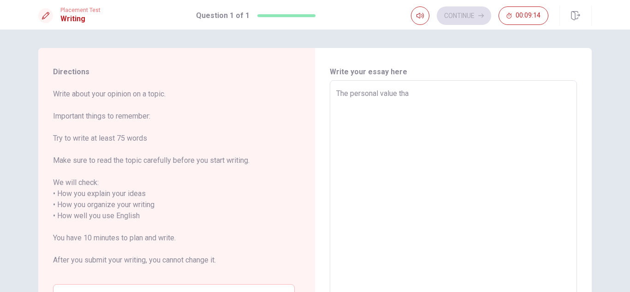
type textarea "x"
type textarea "The personal value that"
type textarea "x"
type textarea "The personal value that"
type textarea "x"
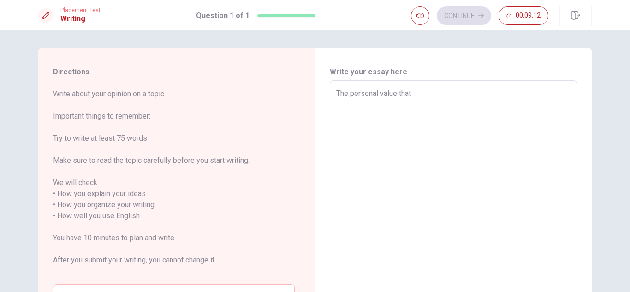
type textarea "The personal value that I"
type textarea "x"
type textarea "The personal value that I"
type textarea "x"
type textarea "The personal value that I v"
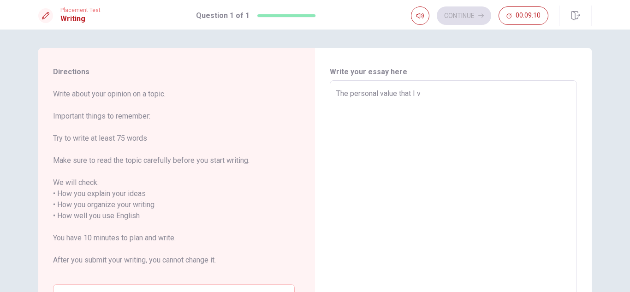
type textarea "x"
type textarea "The personal value that I va"
type textarea "x"
type textarea "The personal value that I val"
type textarea "x"
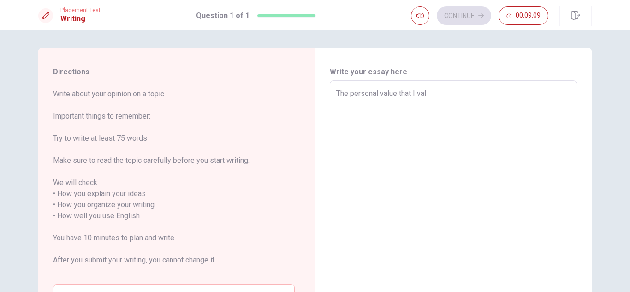
type textarea "The personal value that I valu"
type textarea "x"
type textarea "The personal value that I value"
type textarea "x"
type textarea "The personal value that I value"
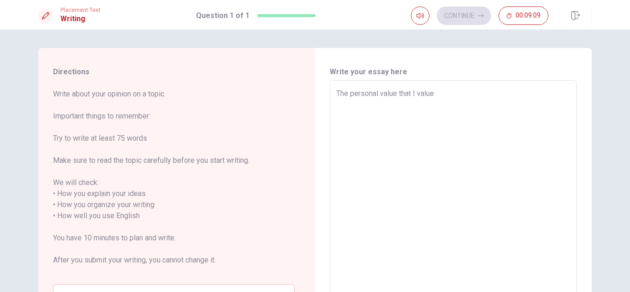
type textarea "x"
type textarea "The personal value that I value m"
type textarea "x"
type textarea "The personal value that I value mo"
type textarea "x"
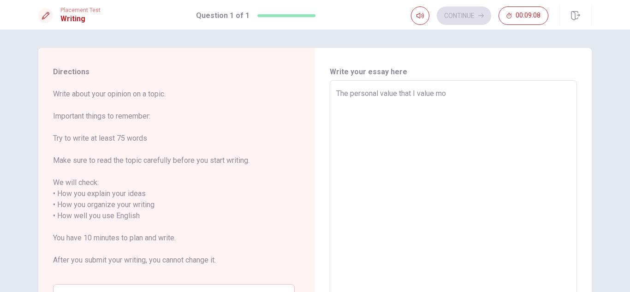
type textarea "The personal value that I value mos"
type textarea "x"
type textarea "The personal value that I value most"
type textarea "x"
type textarea "The personal value that I value most"
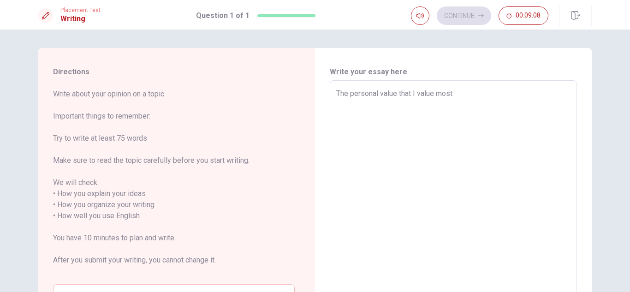
type textarea "x"
type textarea "The personal value that I value most i"
type textarea "x"
type textarea "The personal value that I value most is"
type textarea "x"
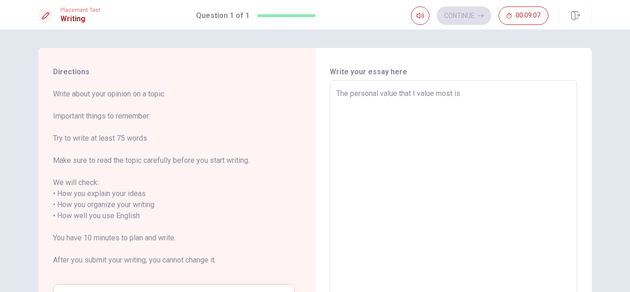
type textarea "The personal value that I value most is"
type textarea "x"
type textarea "The personal value that I value most is i"
type textarea "x"
type textarea "The personal value that I value most is in"
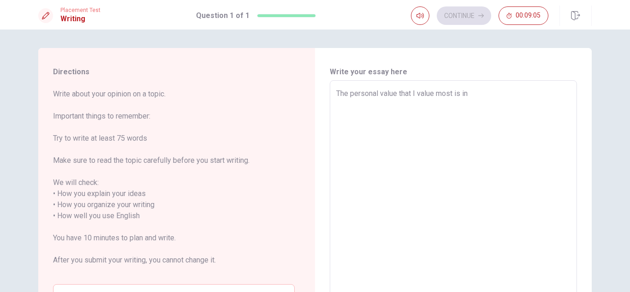
type textarea "x"
type textarea "The personal value that I value most is int"
type textarea "x"
type textarea "The personal value that I value most is inte"
type textarea "x"
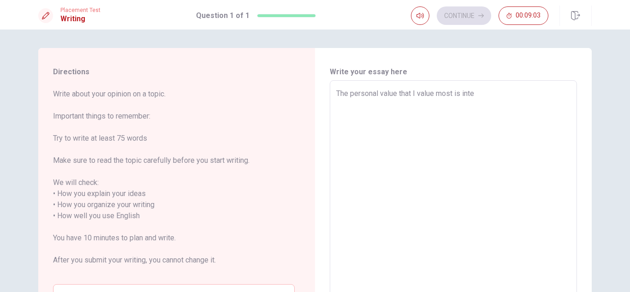
type textarea "The personal value that I value most is integ"
type textarea "x"
type textarea "The personal value that I value most is integr"
type textarea "x"
type textarea "The personal value that I value most is integre"
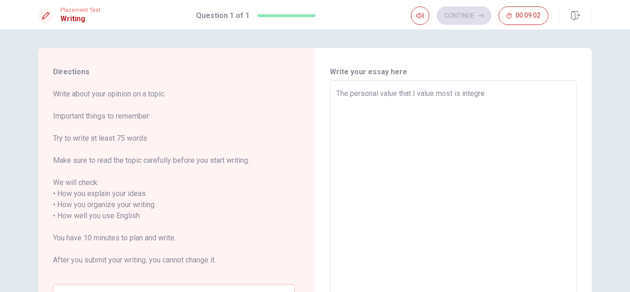
type textarea "x"
type textarea "The personal value that I value most is integret"
type textarea "x"
type textarea "The personal value that I value most is integrety"
type textarea "x"
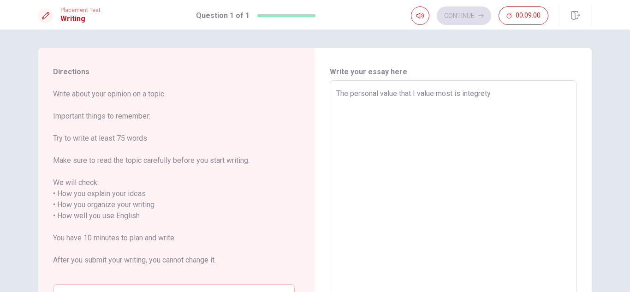
type textarea "The personal value that I value most is integrety."
type textarea "x"
type textarea "The personal value that I value most is integrety."
type textarea "x"
type textarea "The personal value that I value most is integrety."
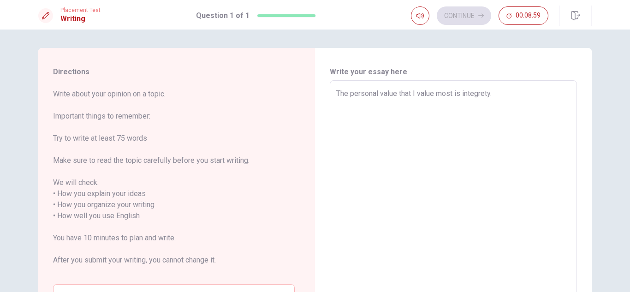
type textarea "x"
type textarea "The personal value that I value most is integrety"
type textarea "x"
type textarea "The personal value that I value most is integrety"
type textarea "x"
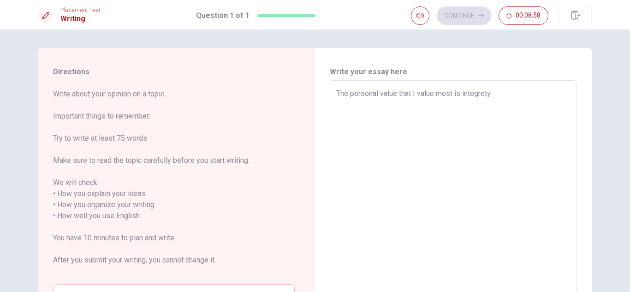
type textarea "The personal value that I value most is integrety b"
type textarea "x"
type textarea "The personal value that I value most is integrety be"
type textarea "x"
type textarea "The personal value that I value most is integrety bec"
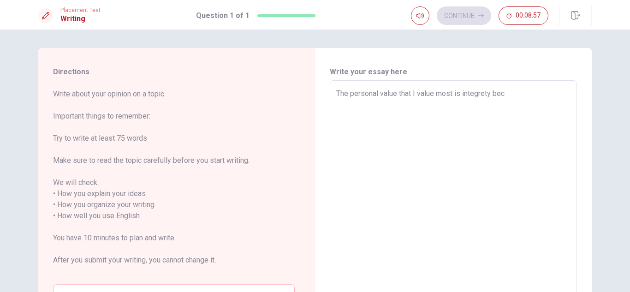
type textarea "x"
type textarea "The personal value that I value most is integrety beca"
type textarea "x"
type textarea "The personal value that I value most is integrety becau"
type textarea "x"
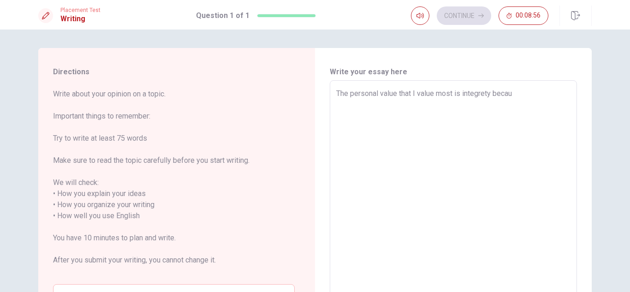
type textarea "The personal value that I value most is integrety becaus"
type textarea "x"
type textarea "The personal value that I value most is integrety becausa"
type textarea "x"
type textarea "The personal value that I value most is integrety becausa"
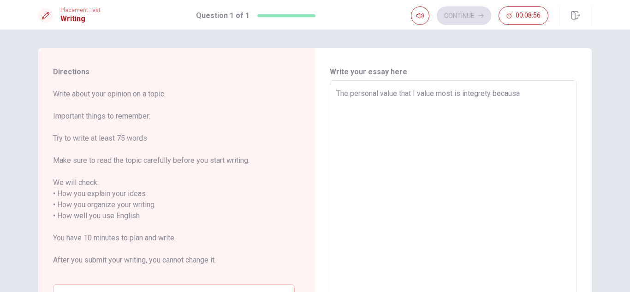
type textarea "x"
type textarea "The personal value that I value most is integrety becausa s"
type textarea "x"
type textarea "The personal value that I value most is integrety becausa so"
type textarea "x"
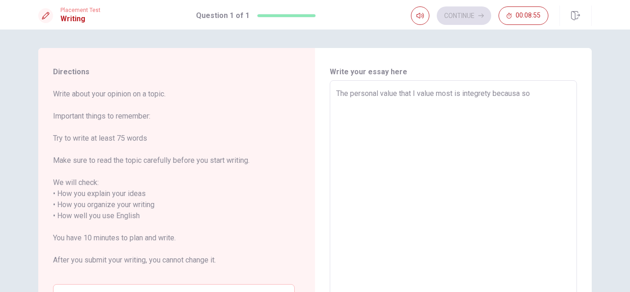
type textarea "The personal value that I value most is integrety becausa som"
type textarea "x"
type textarea "The personal value that I value most is integrety becausa some"
type textarea "x"
type textarea "The personal value that I value most is integrety becausa someo"
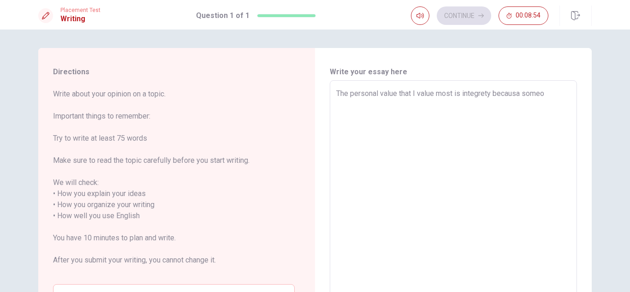
type textarea "x"
type textarea "The personal value that I value most is integrety becausa someon"
type textarea "x"
type textarea "The personal value that I value most is integrety becausa someone"
type textarea "x"
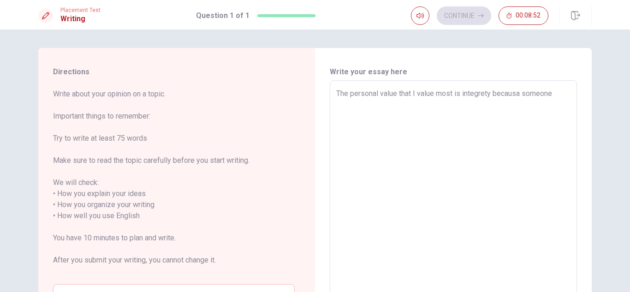
type textarea "The personal value that I value most is integrety becausa someone"
type textarea "x"
type textarea "The personal value that I value most is integrety becausa someone h"
type textarea "x"
type textarea "The personal value that I value most is integrety becausa someone ho"
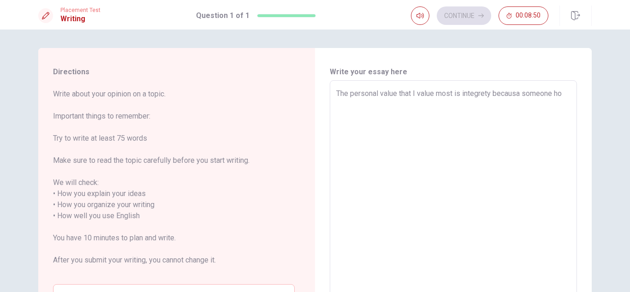
type textarea "x"
type textarea "The personal value that I value most is integrety becausa someone h"
type textarea "x"
type textarea "The personal value that I value most is integrety becausa someone"
type textarea "x"
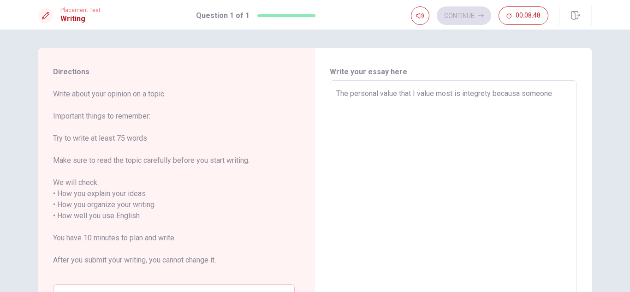
type textarea "The personal value that I value most is integrety becausa someone w"
type textarea "x"
type textarea "The personal value that I value most is integrety becausa someone wh"
type textarea "x"
type textarea "The personal value that I value most is integrety becausa someone who"
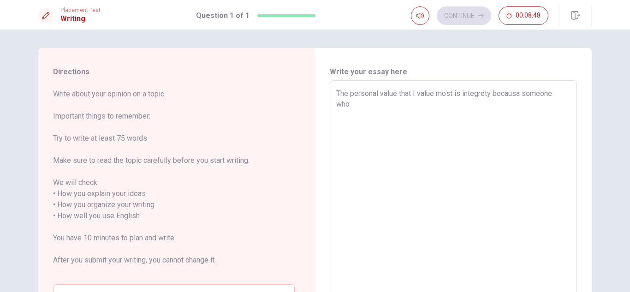
type textarea "x"
type textarea "The personal value that I value most is integrety becausa someone who"
type textarea "x"
type textarea "The personal value that I value most is integrety becausa someone who i"
type textarea "x"
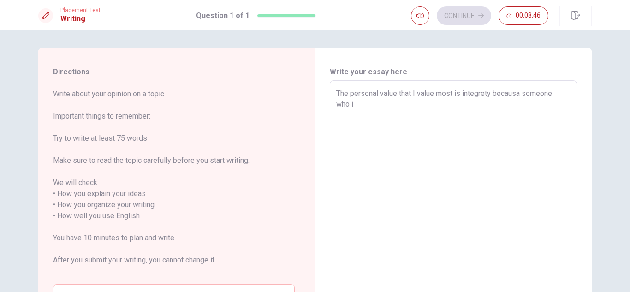
type textarea "The personal value that I value most is integrety becausa someone who is"
type textarea "x"
type textarea "The personal value that I value most is integrety becausa someone who is"
type textarea "x"
type textarea "The personal value that I value most is integrety becausa someone who is i"
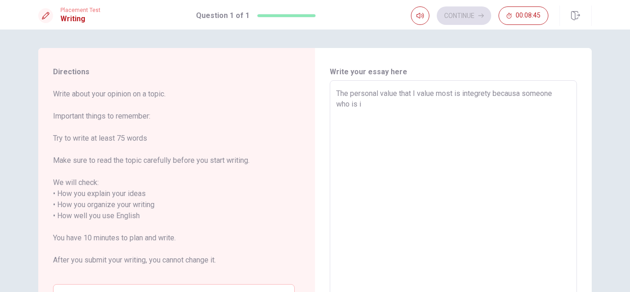
type textarea "x"
type textarea "The personal value that I value most is integrety becausa someone who is in"
type textarea "x"
type textarea "The personal value that I value most is integrety becausa someone who is int"
type textarea "x"
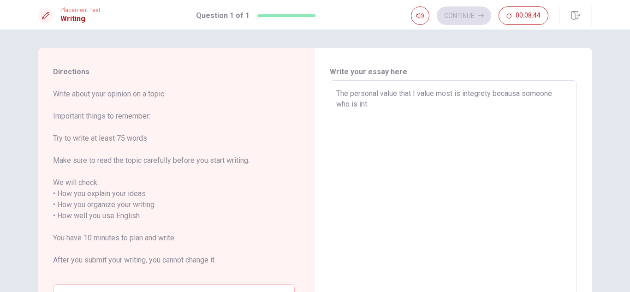
type textarea "The personal value that I value most is integrety becausa someone who is inte"
type textarea "x"
type textarea "The personal value that I value most is integrety becausa someone who is integ"
type textarea "x"
type textarea "The personal value that I value most is integrety becausa someone who is integr"
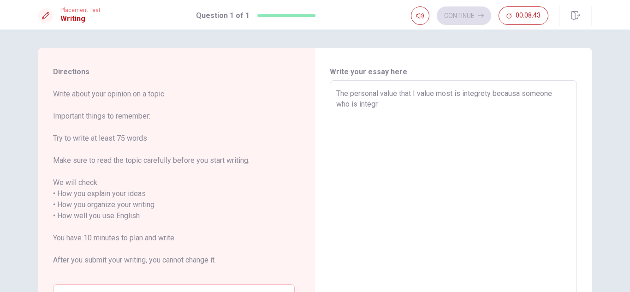
type textarea "x"
type textarea "The personal value that I value most is integrety becausa someone who is integre"
type textarea "x"
type textarea "The personal value that I value most is integrety becausa someone who is integr…"
type textarea "x"
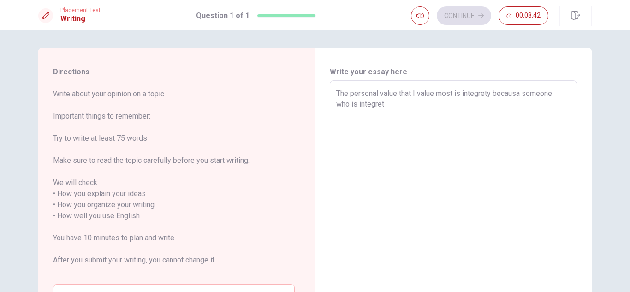
type textarea "The personal value that I value most is integrety becausa someone who is integr…"
type textarea "x"
type textarea "The personal value that I value most is integrety becausa someone who is integr…"
type textarea "x"
type textarea "The personal value that I value most is integrety becausa someone who is integr…"
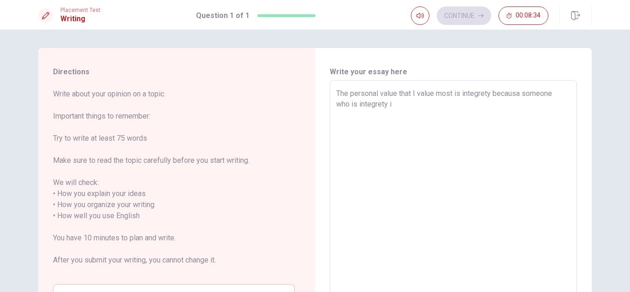
type textarea "x"
type textarea "The personal value that I value most is integrety becausa someone who is integr…"
type textarea "x"
type textarea "The personal value that I value most is integrety becausa someone who is integr…"
type textarea "x"
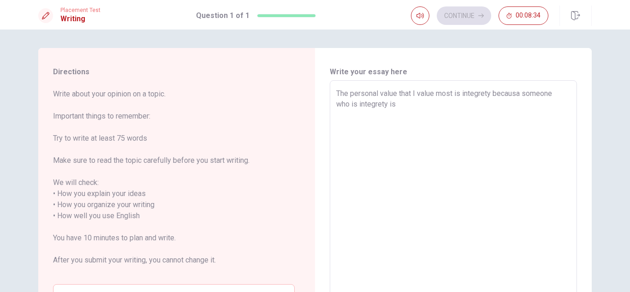
type textarea "The personal value that I value most is integrety becausa someone who is integr…"
type textarea "x"
type textarea "The personal value that I value most is integrety becausa someone who is integr…"
type textarea "x"
type textarea "The personal value that I value most is integrety becausa someone who is integr…"
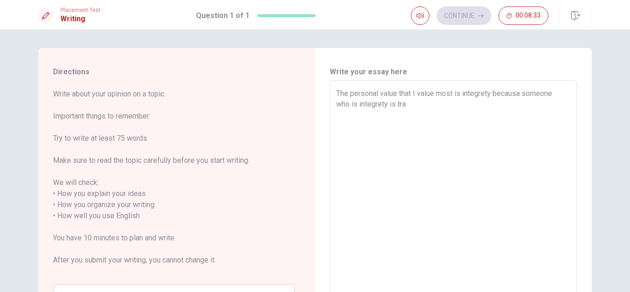
type textarea "x"
type textarea "The personal value that I value most is integrety becausa someone who is integr…"
type textarea "x"
type textarea "The personal value that I value most is integrety becausa someone who is integr…"
click at [519, 93] on textarea "The personal value that I value most is integrety becausa someone who is integr…" at bounding box center [453, 210] width 234 height 245
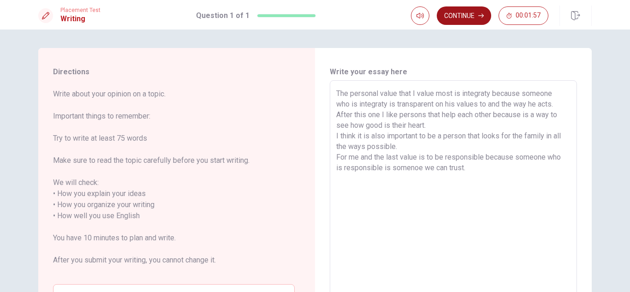
click at [465, 16] on button "Continue" at bounding box center [464, 15] width 54 height 18
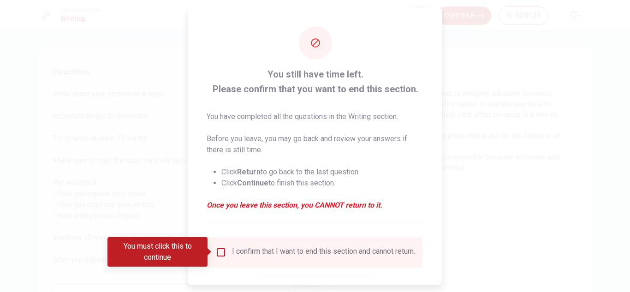
click at [218, 256] on input "You must click this to continue" at bounding box center [220, 251] width 11 height 11
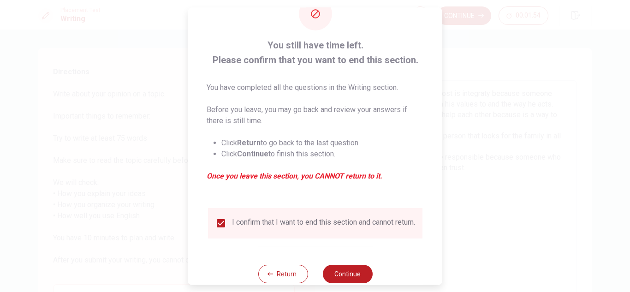
scroll to position [52, 0]
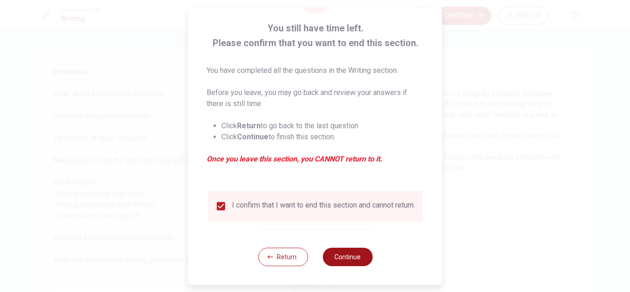
click at [338, 262] on button "Continue" at bounding box center [347, 257] width 50 height 18
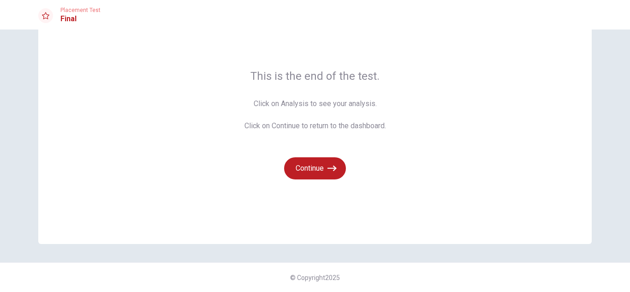
scroll to position [0, 0]
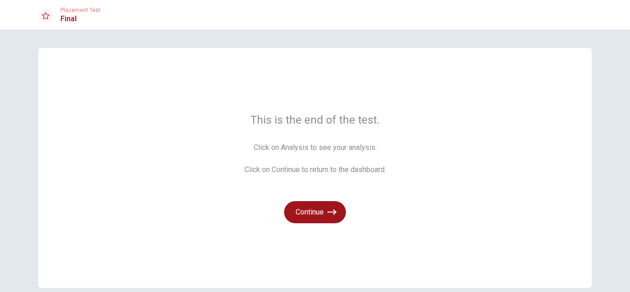
click at [328, 212] on icon "button" at bounding box center [332, 212] width 9 height 6
